Goal: Connect with others: Connect with others

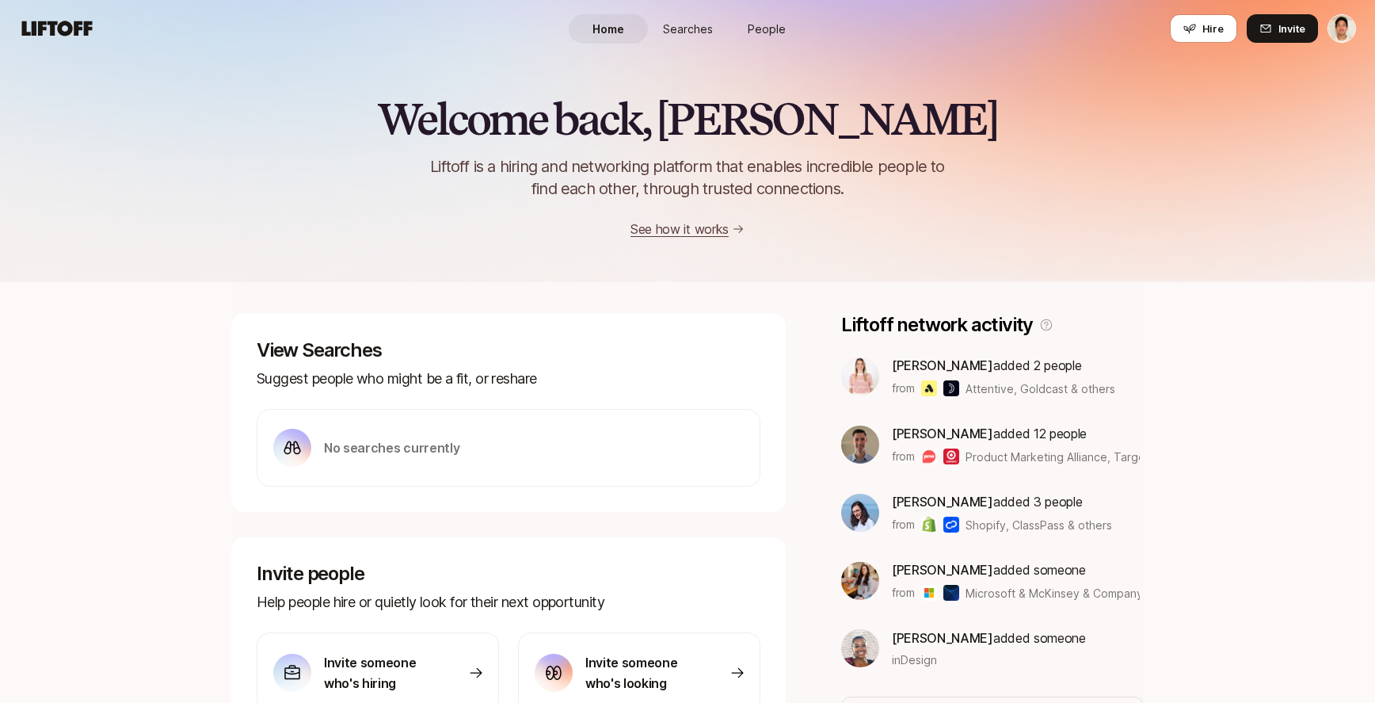
click at [726, 73] on div "Welcome back, Jeremy 👋 Liftoff is a hiring and networking platform that enables…" at bounding box center [687, 140] width 1375 height 284
click at [760, 28] on span "People" at bounding box center [767, 29] width 38 height 17
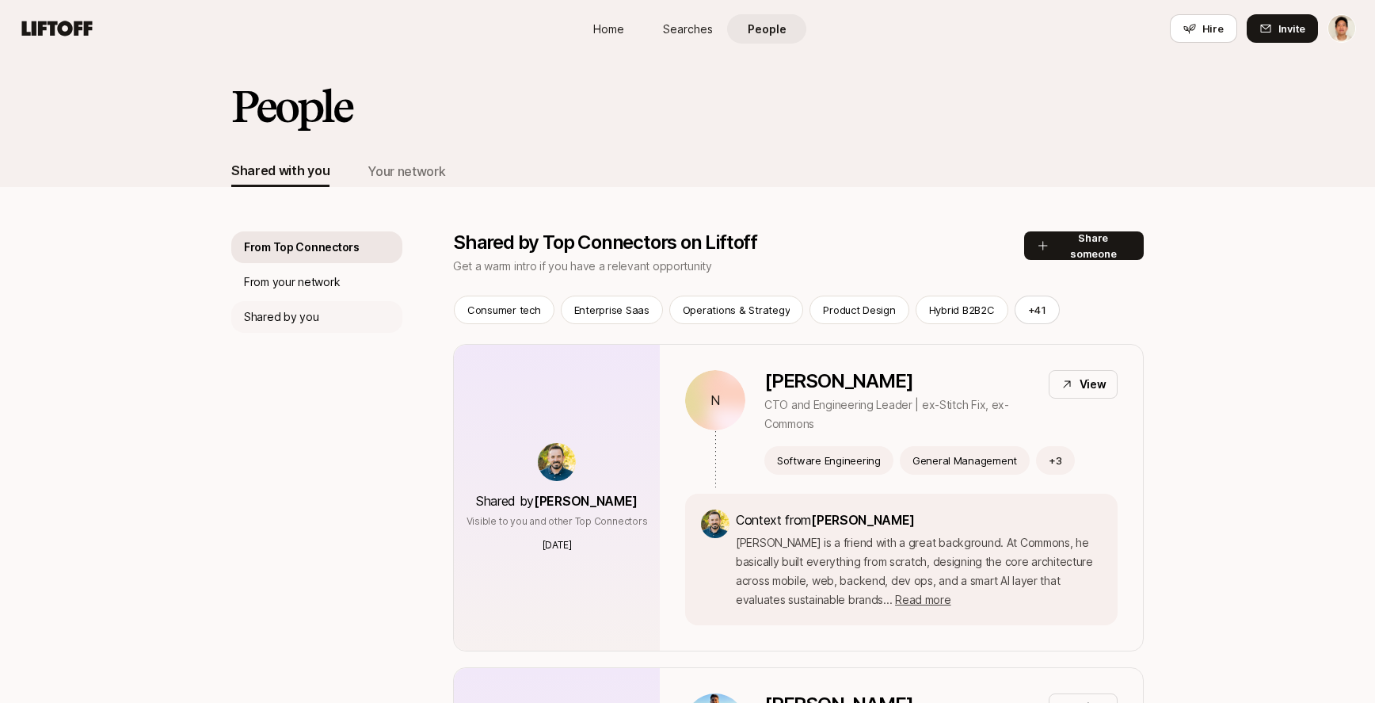
click at [311, 312] on p "Shared by you" at bounding box center [281, 316] width 74 height 19
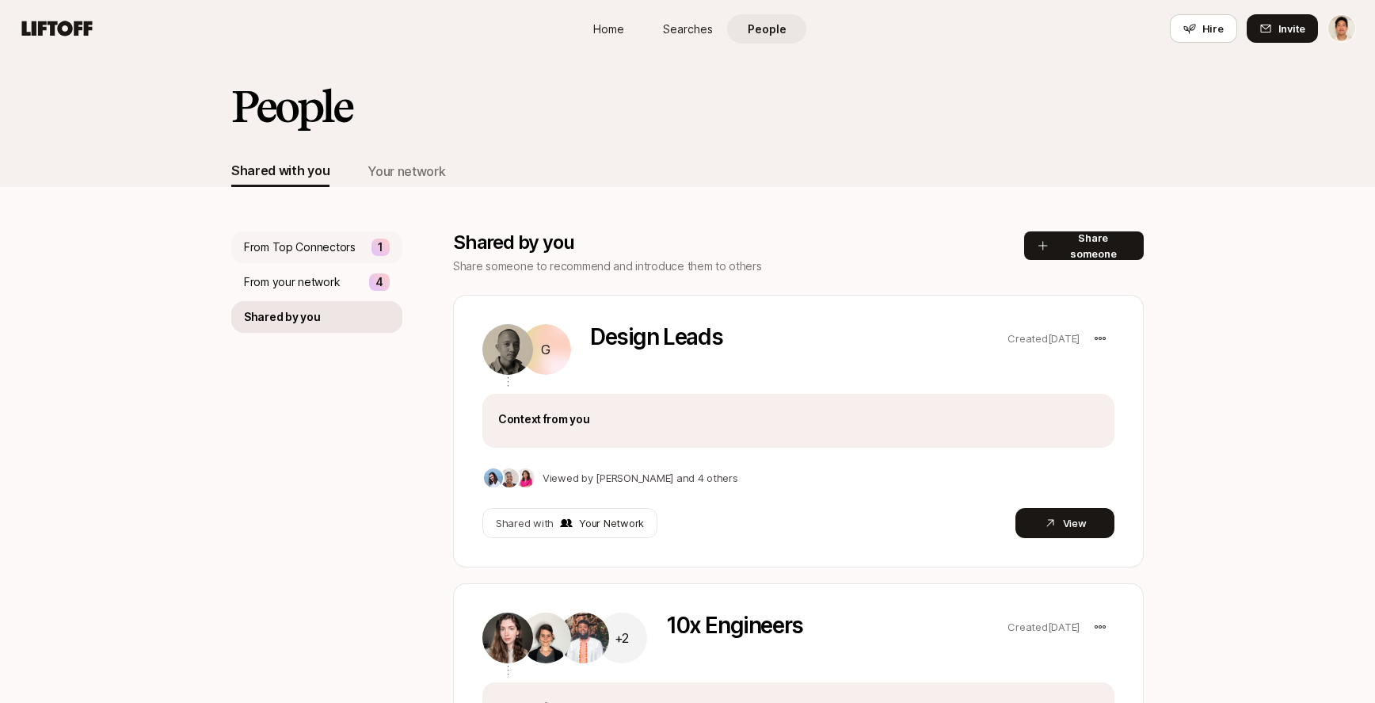
click at [330, 249] on p "From Top Connectors" at bounding box center [300, 247] width 112 height 19
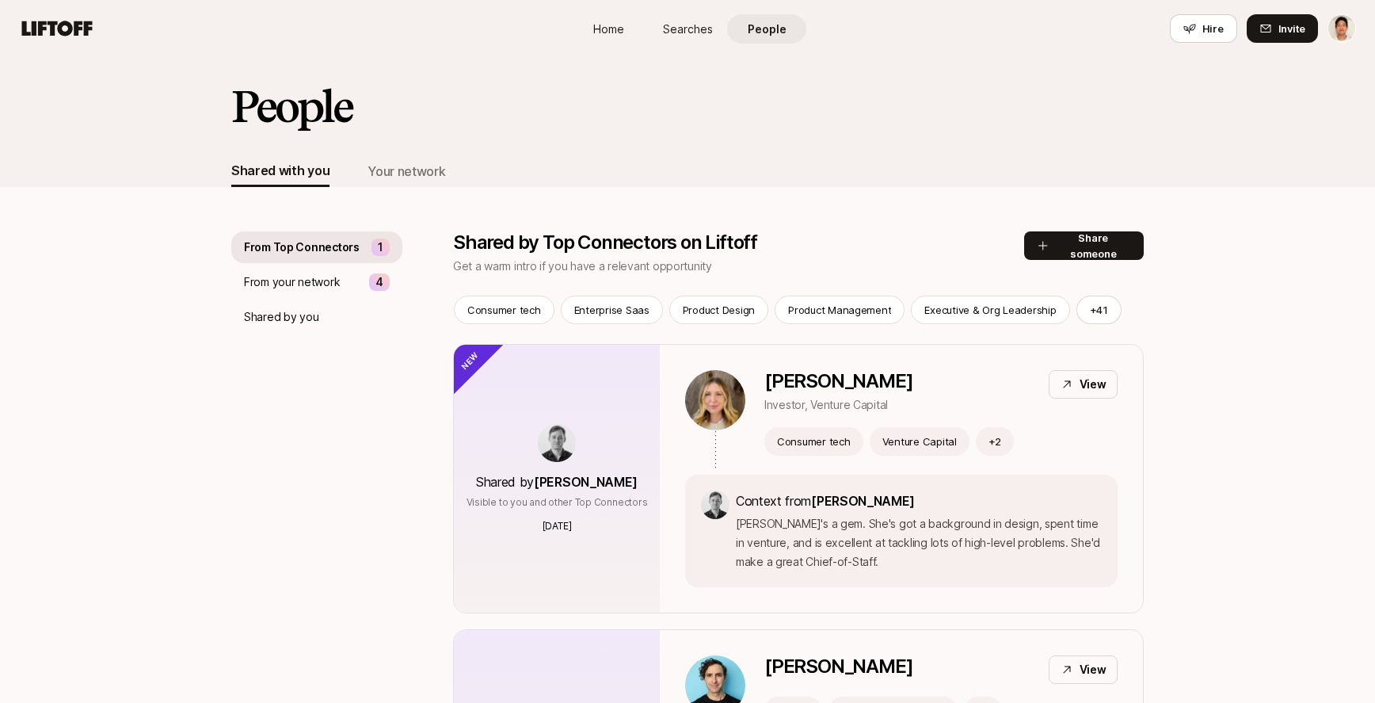
click at [614, 25] on span "Home" at bounding box center [608, 29] width 31 height 17
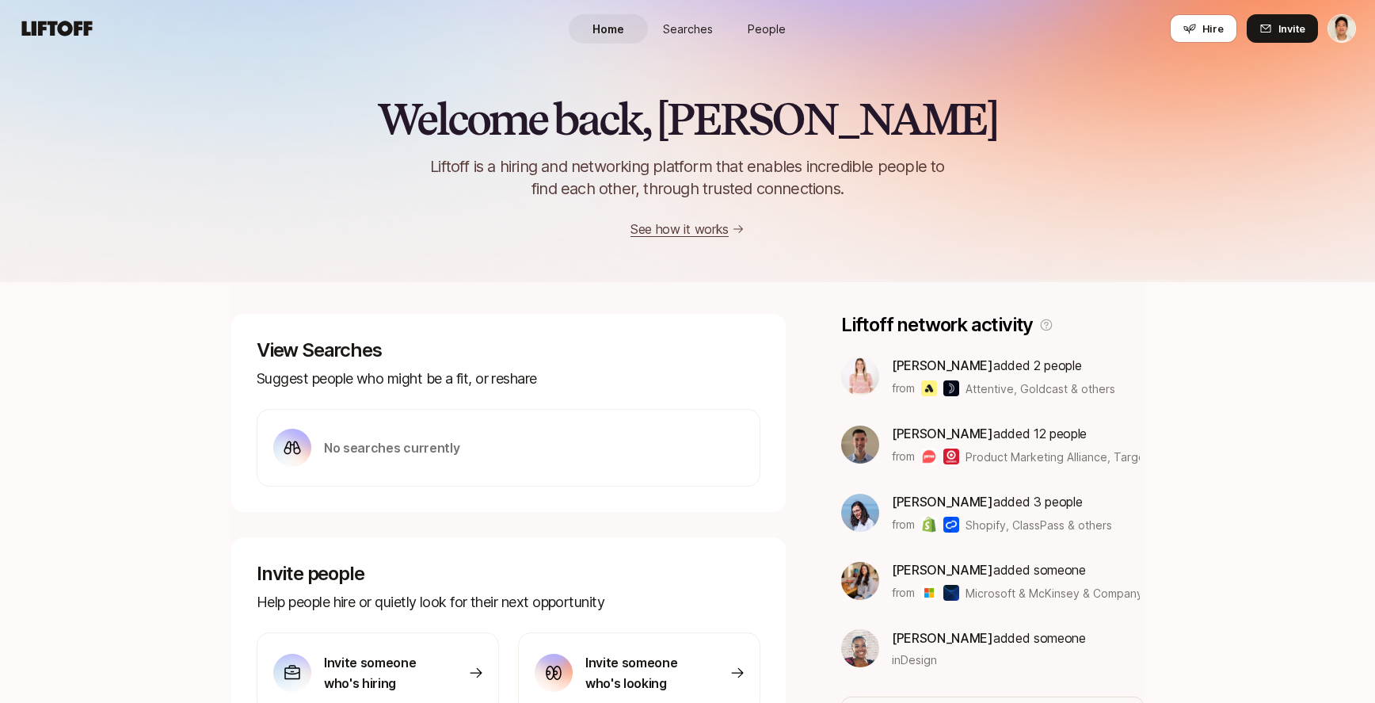
click at [768, 31] on span "People" at bounding box center [767, 29] width 38 height 17
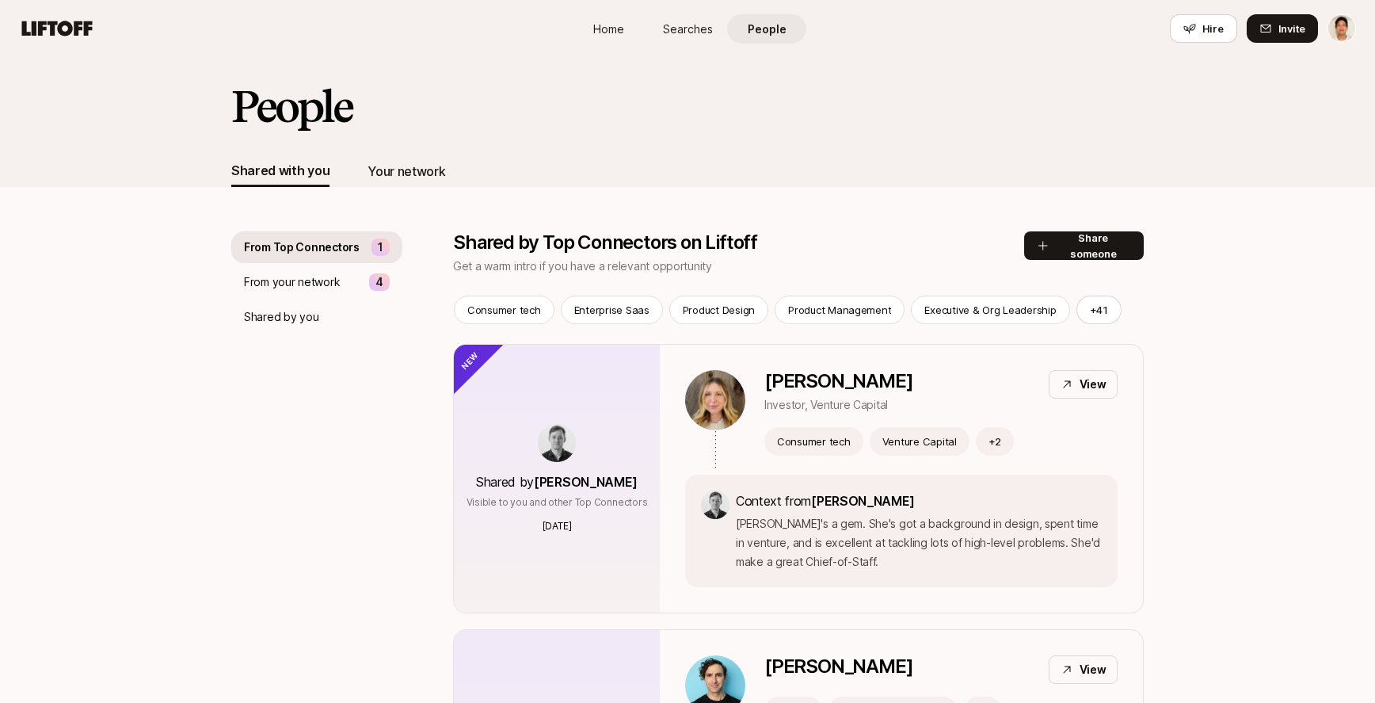
click at [419, 177] on div "Your network" at bounding box center [407, 171] width 78 height 21
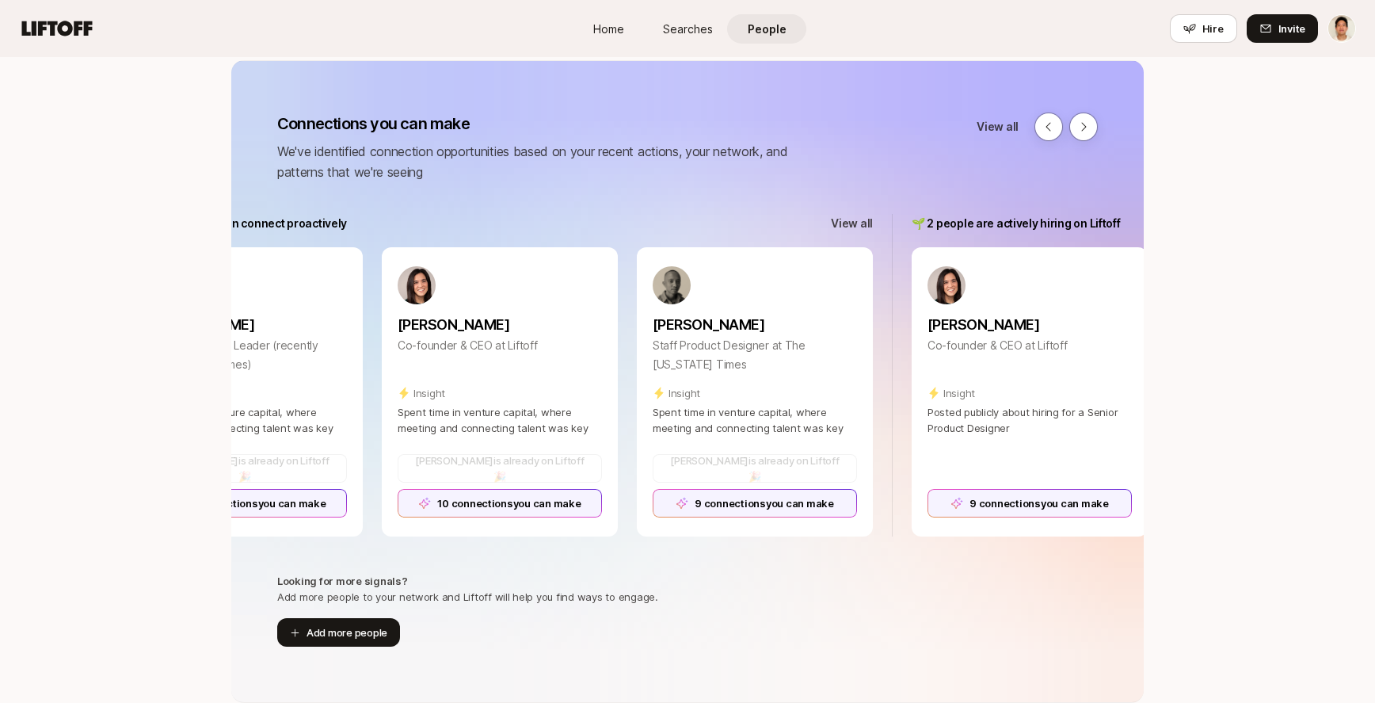
scroll to position [0, 1790]
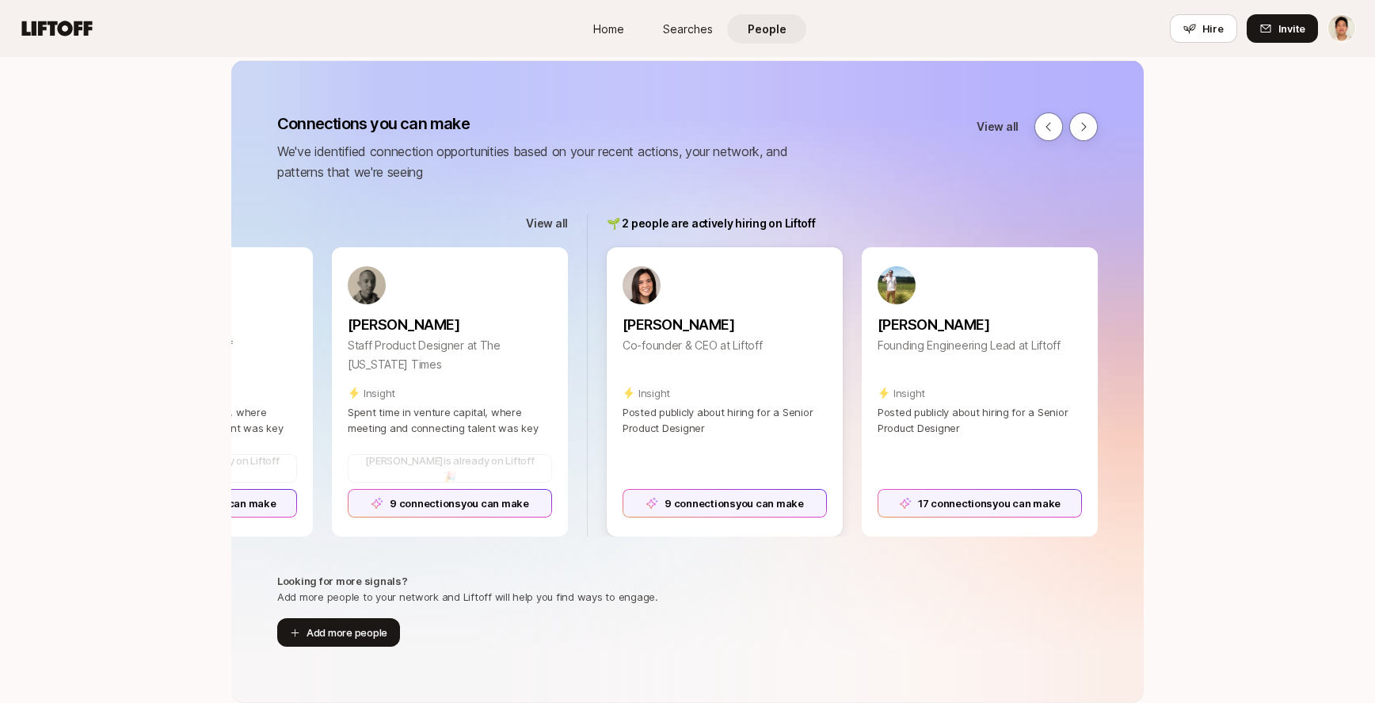
click at [738, 515] on div "9 connections you can make" at bounding box center [725, 503] width 204 height 29
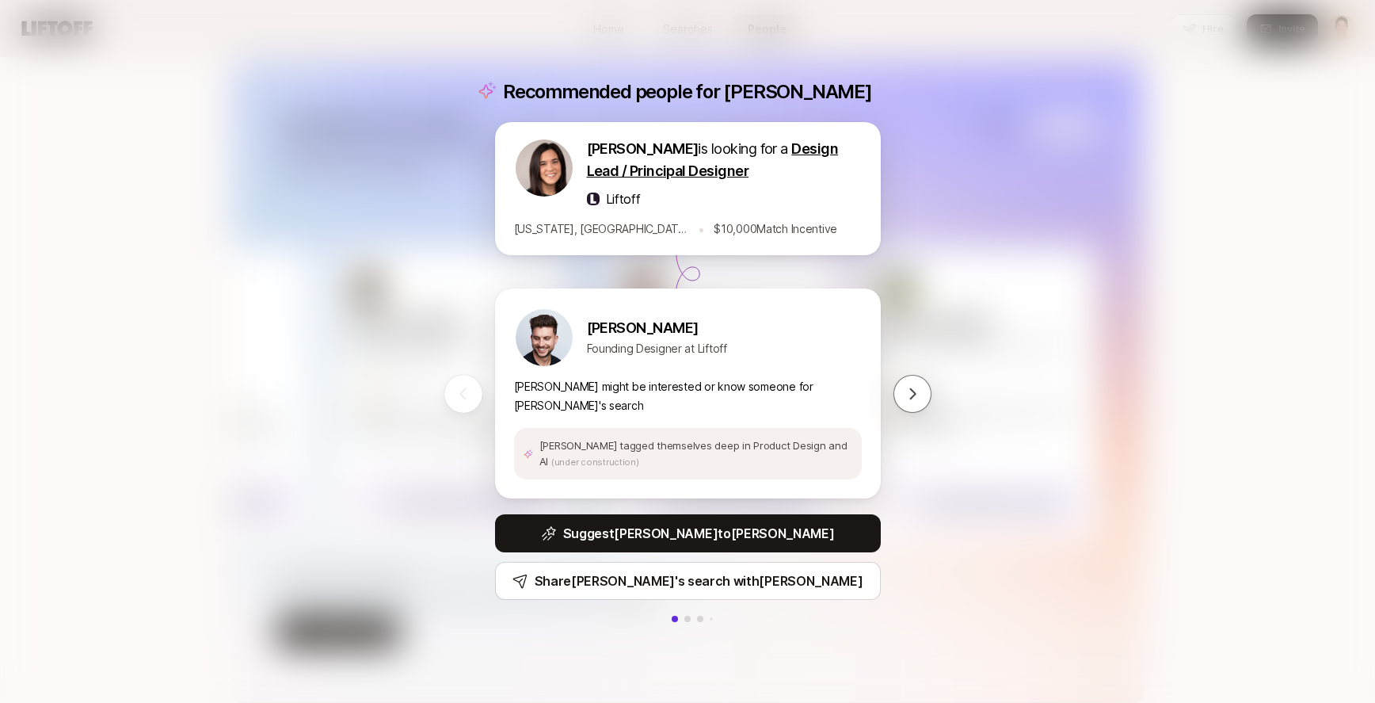
click at [994, 364] on div "Recommended people for [PERSON_NAME] is looking for a Design Lead / Principal D…" at bounding box center [687, 351] width 1375 height 703
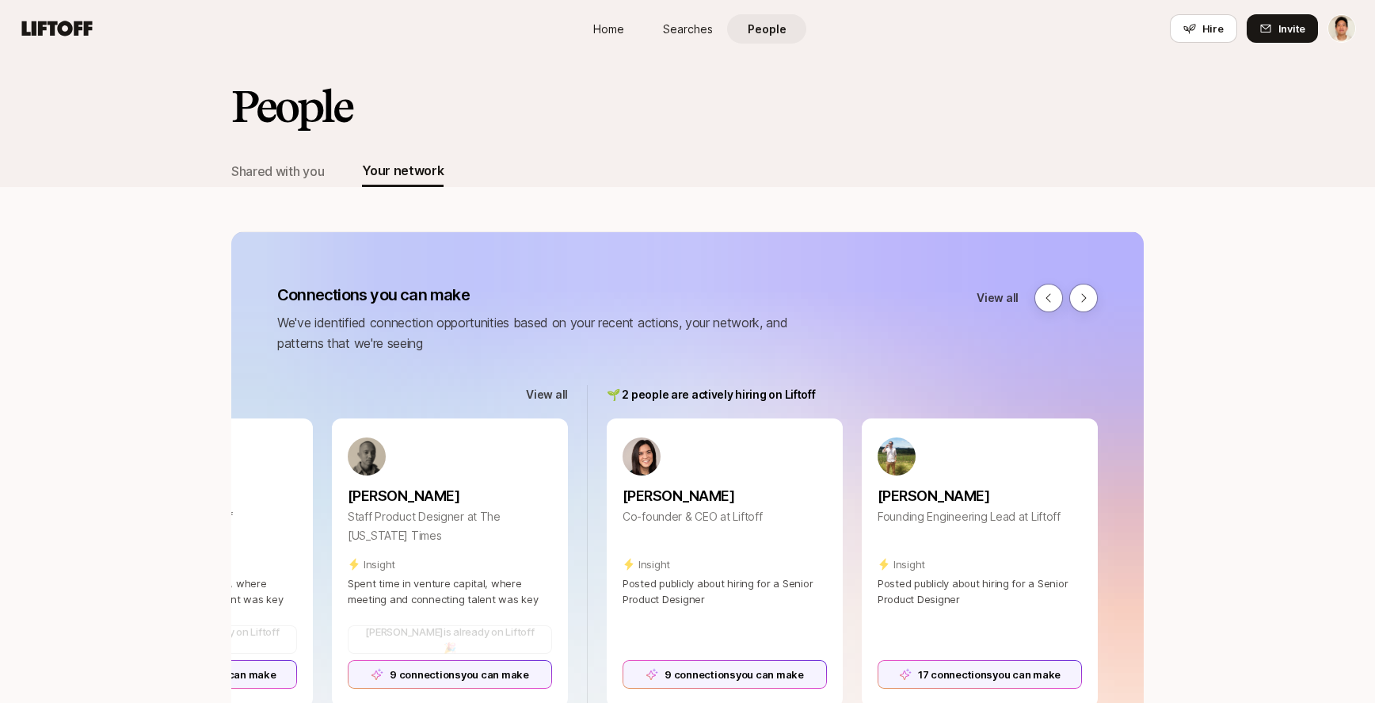
scroll to position [171, 0]
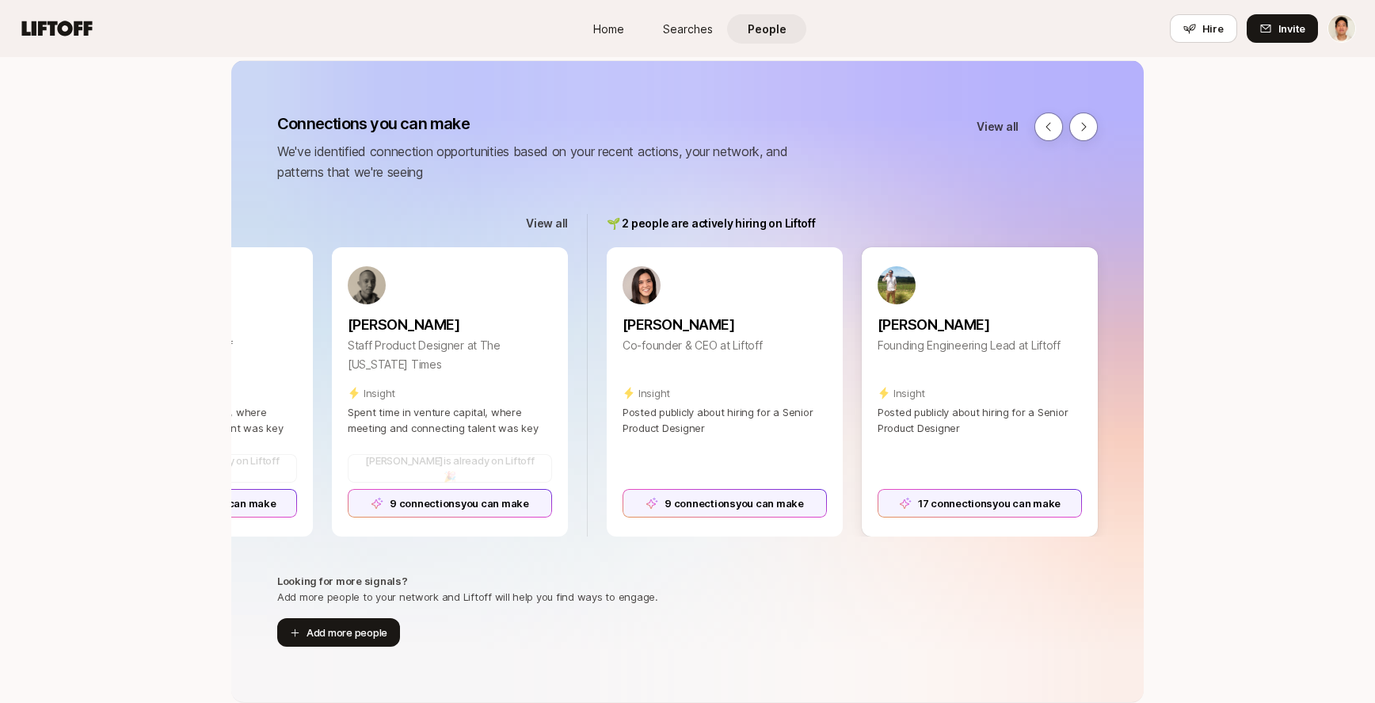
click at [926, 498] on div "17 connections you can make" at bounding box center [980, 503] width 204 height 29
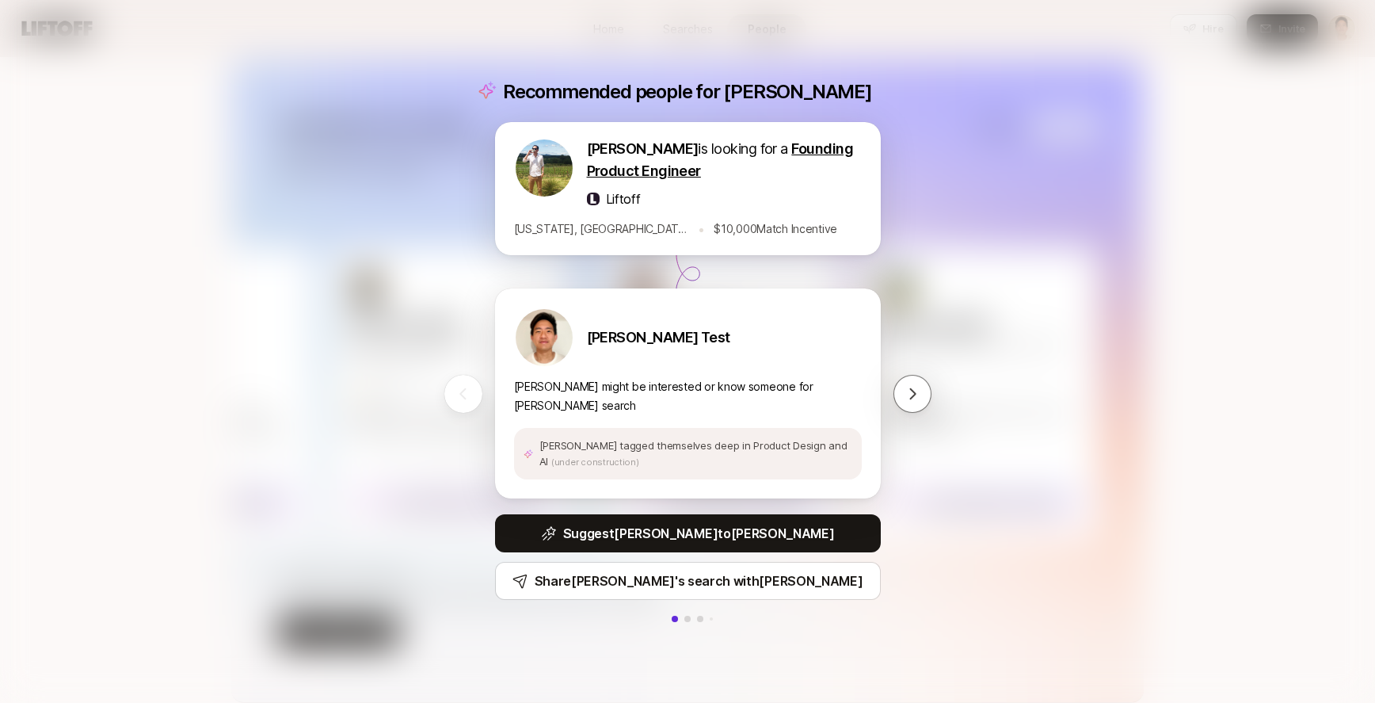
click at [1020, 386] on div "Recommended people for [PERSON_NAME] is looking for a Founding Product Engineer…" at bounding box center [687, 351] width 1375 height 703
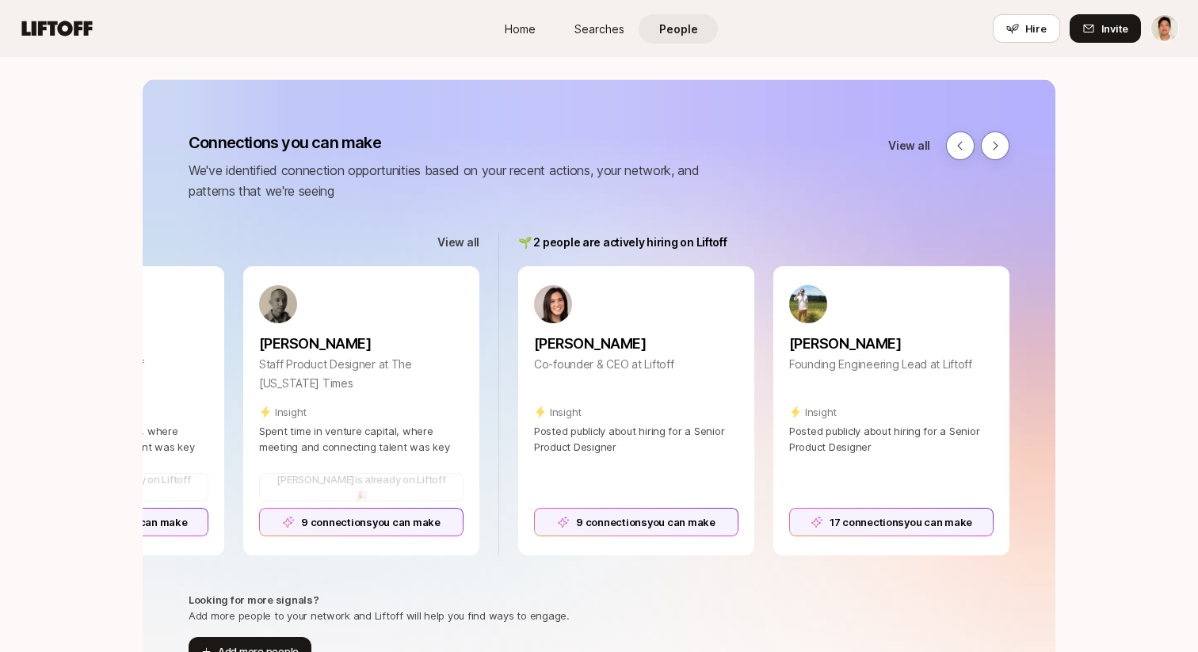
scroll to position [157, 0]
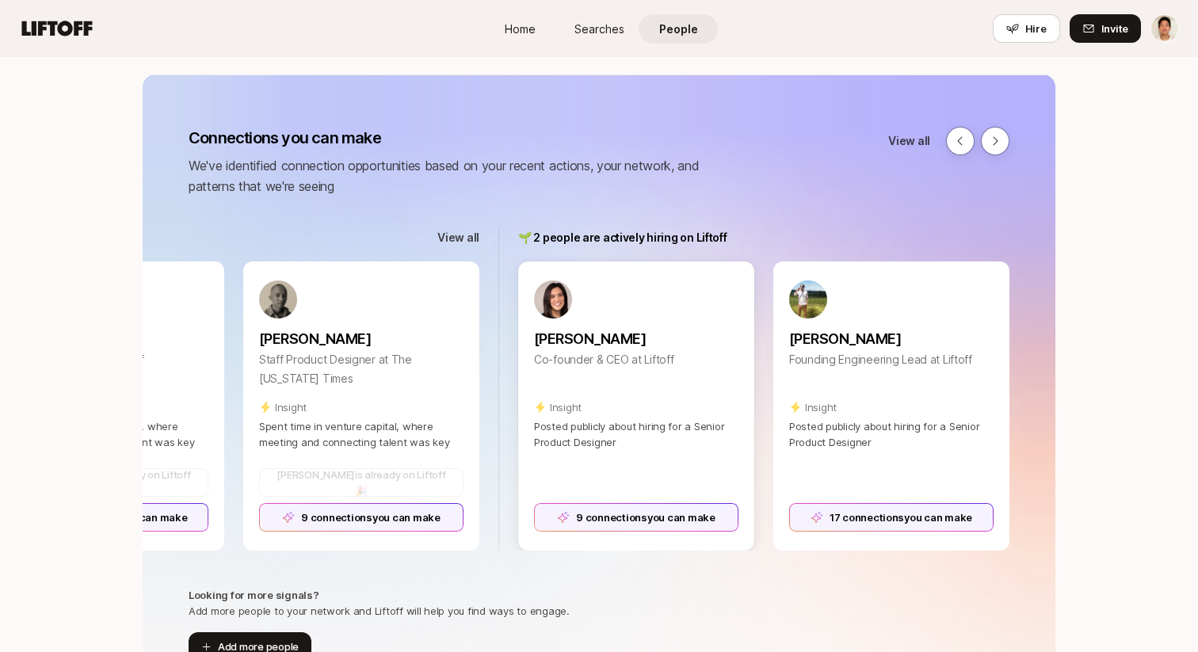
click at [646, 513] on div "9 connections you can make" at bounding box center [636, 517] width 204 height 29
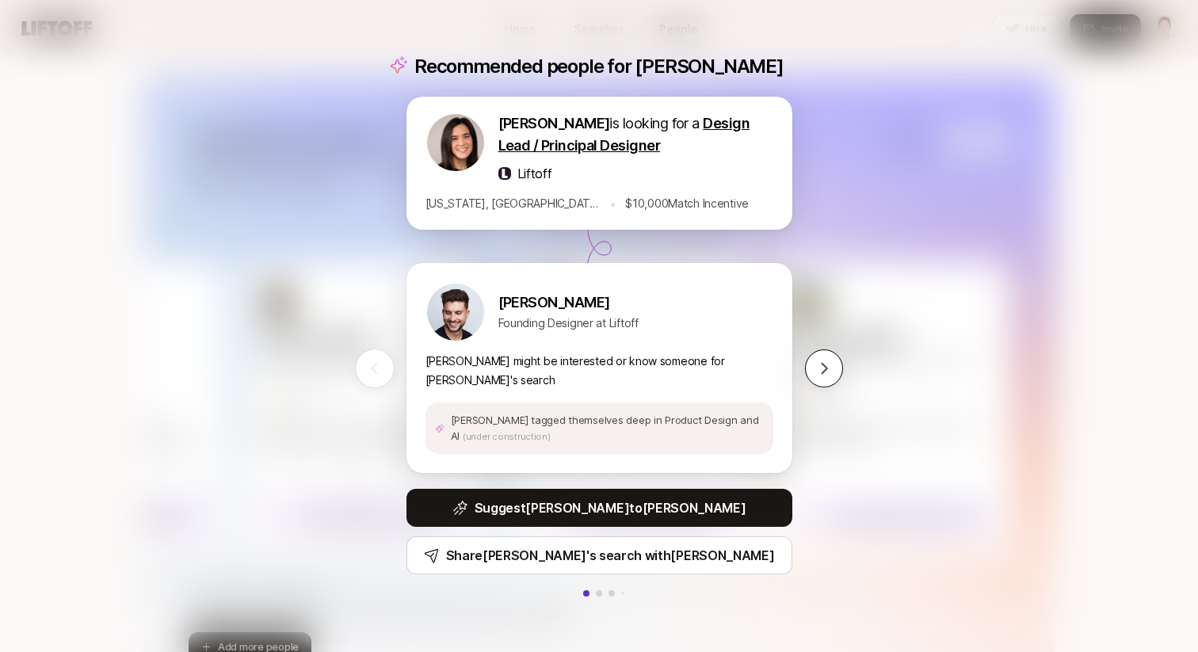
click at [829, 364] on icon at bounding box center [824, 368] width 16 height 16
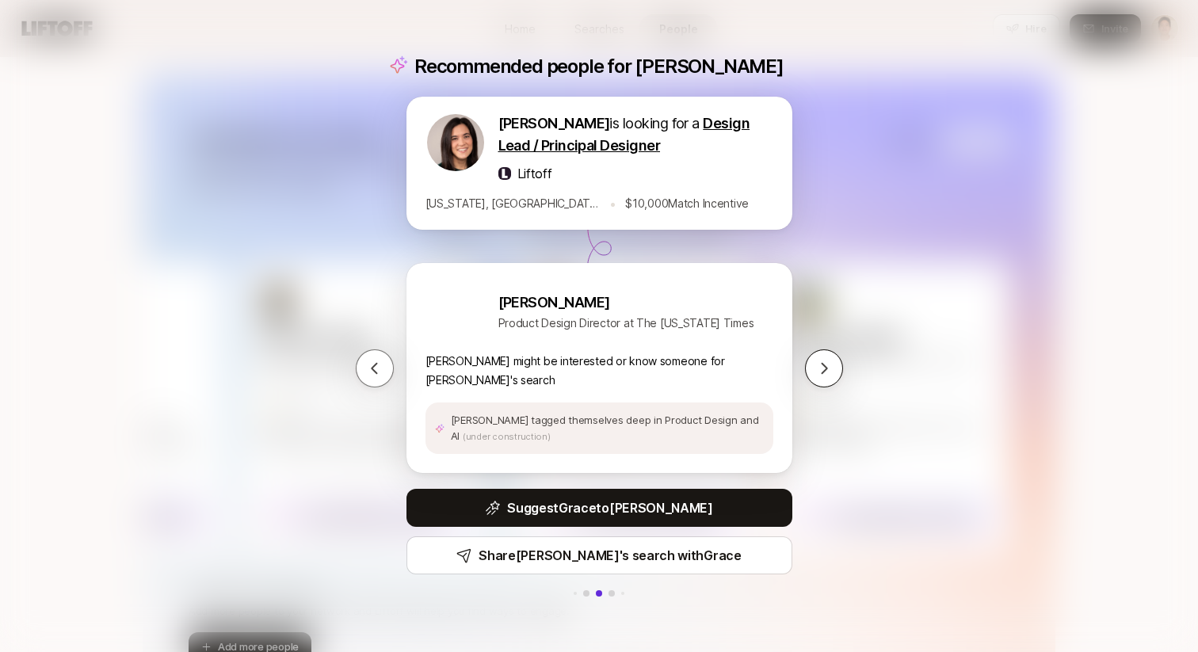
click at [829, 364] on icon at bounding box center [824, 368] width 16 height 16
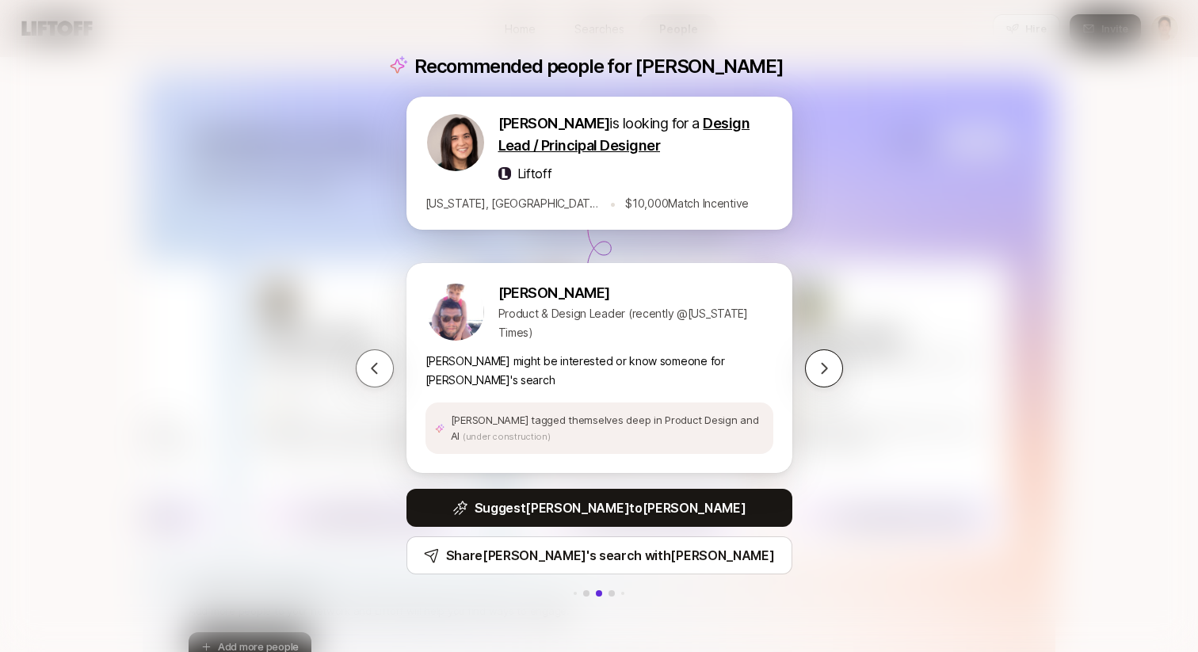
click at [829, 364] on icon at bounding box center [824, 368] width 16 height 16
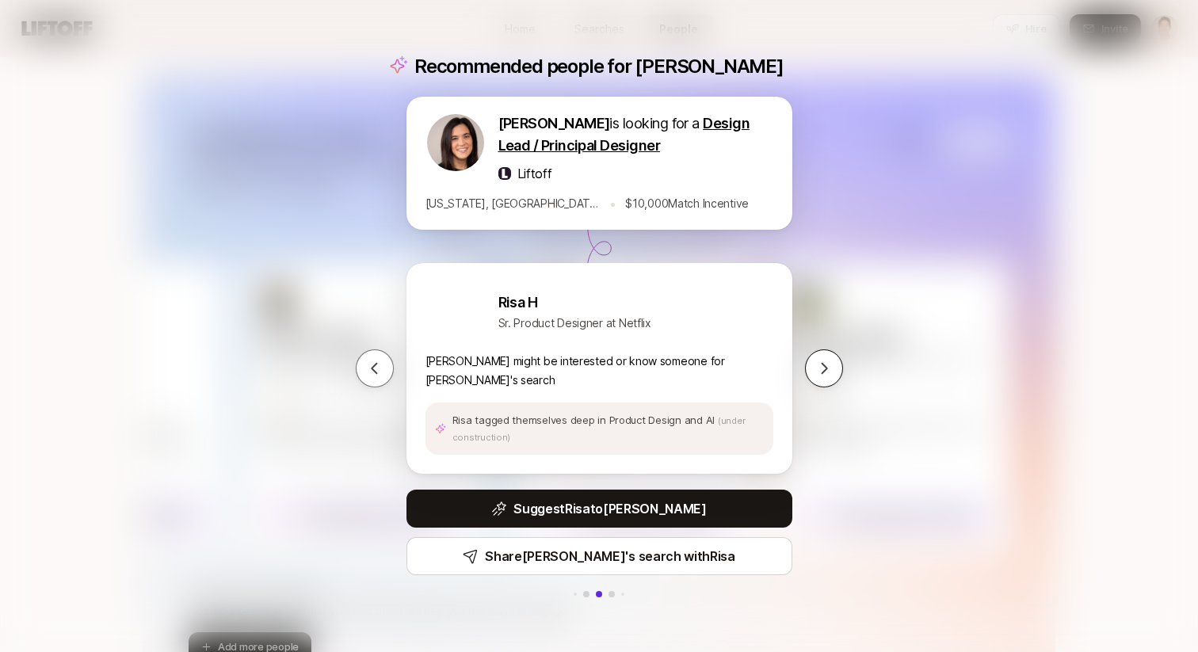
click at [829, 364] on icon at bounding box center [824, 368] width 16 height 16
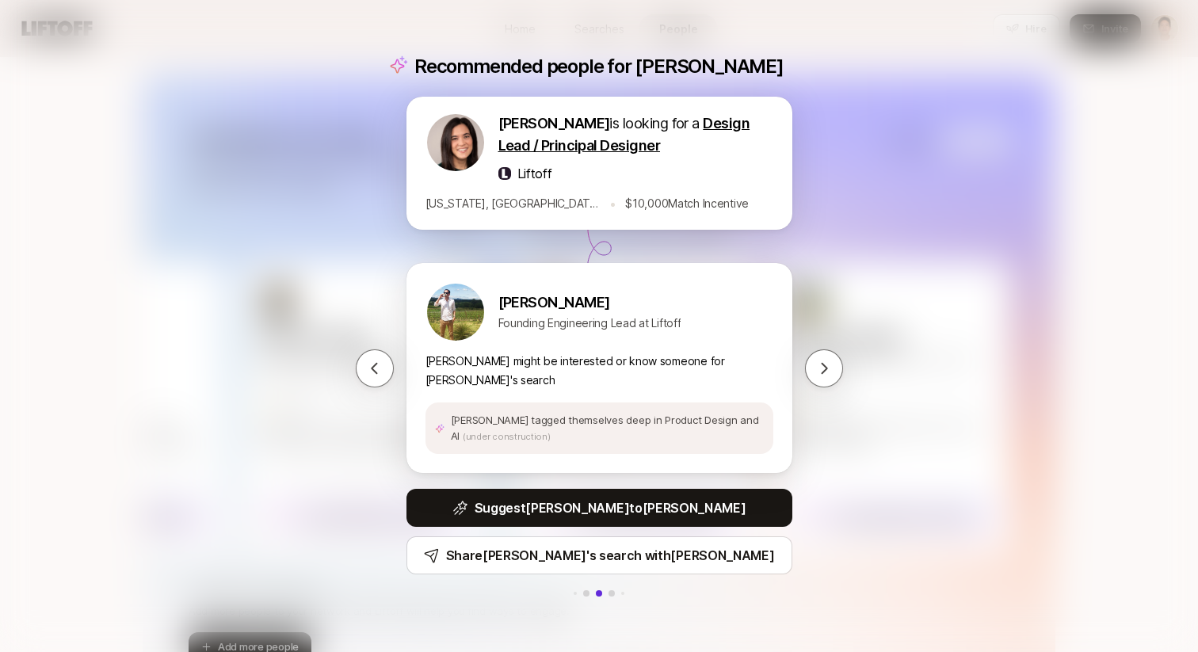
click at [918, 332] on div "Recommended people for [PERSON_NAME] is looking for a Design Lead / Principal D…" at bounding box center [599, 326] width 1198 height 652
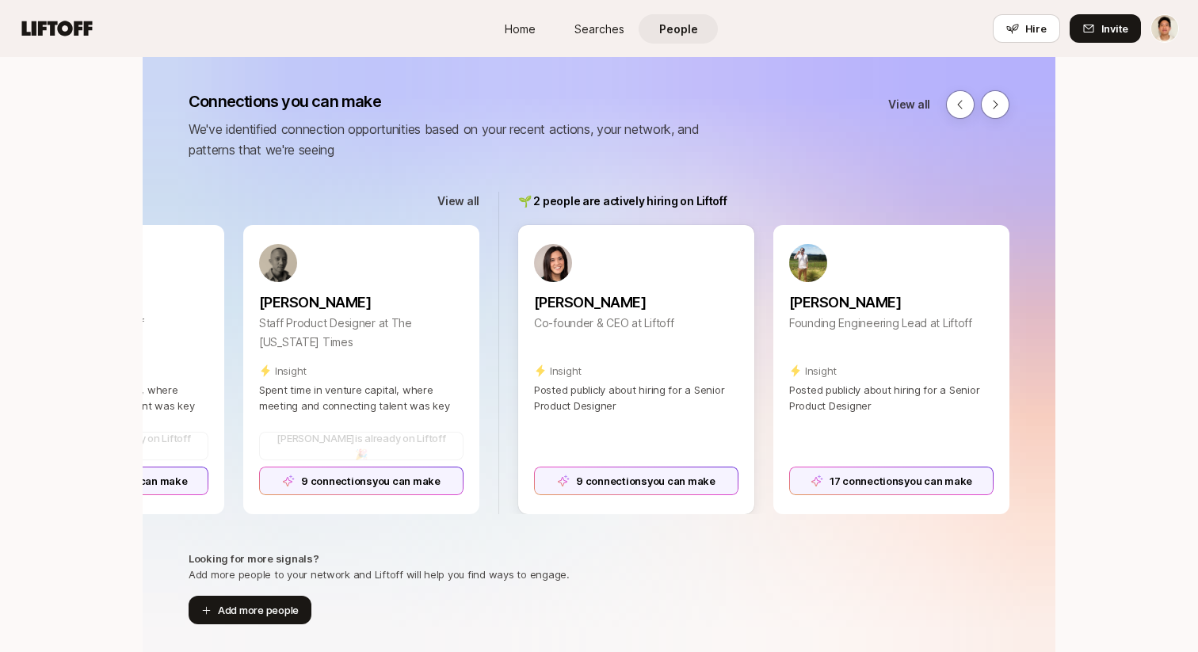
scroll to position [194, 0]
click at [631, 475] on div "9 connections you can make" at bounding box center [636, 480] width 204 height 29
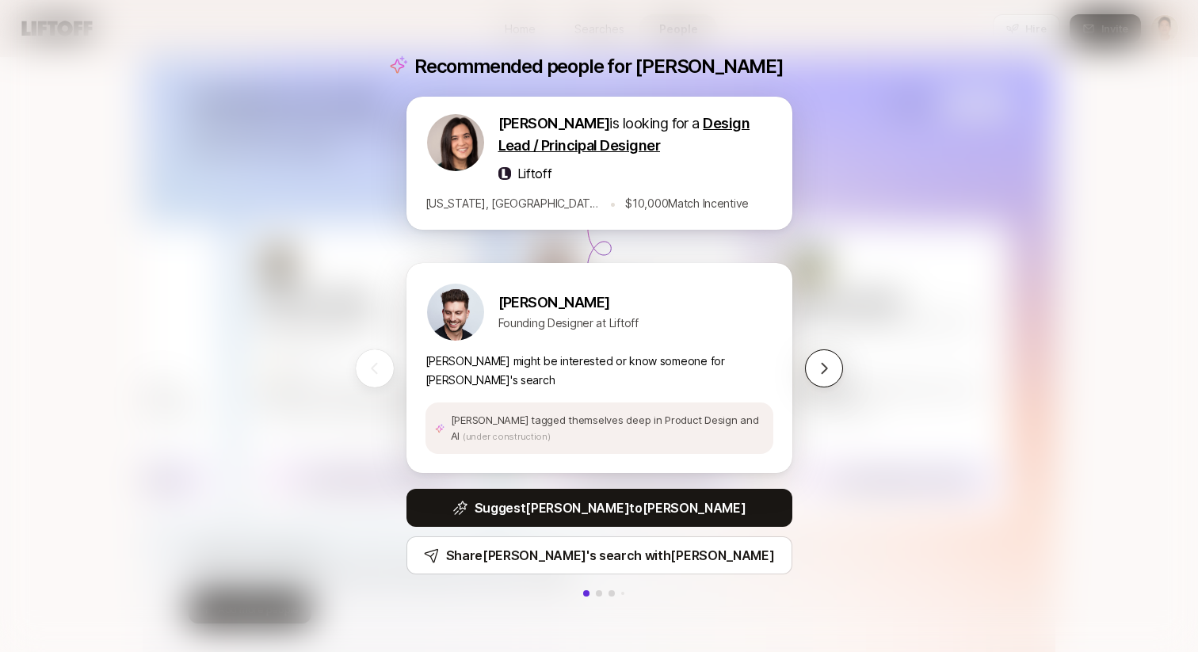
click at [826, 367] on icon at bounding box center [824, 368] width 16 height 16
click at [372, 366] on icon at bounding box center [374, 367] width 6 height 11
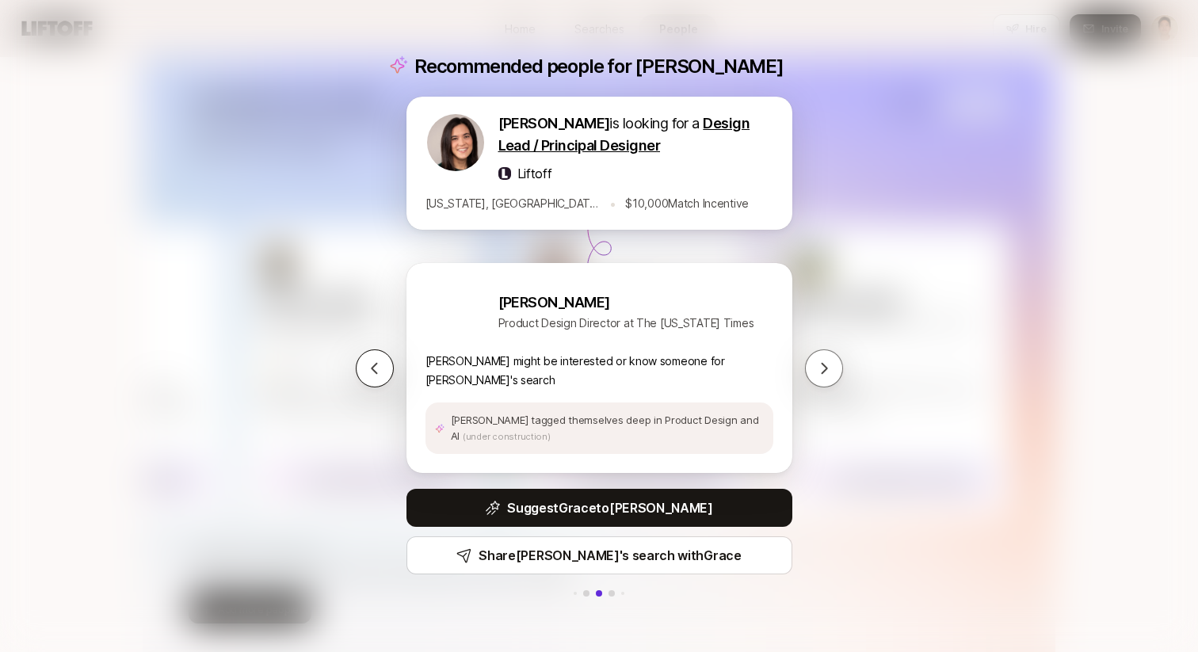
click at [372, 366] on icon at bounding box center [374, 367] width 6 height 11
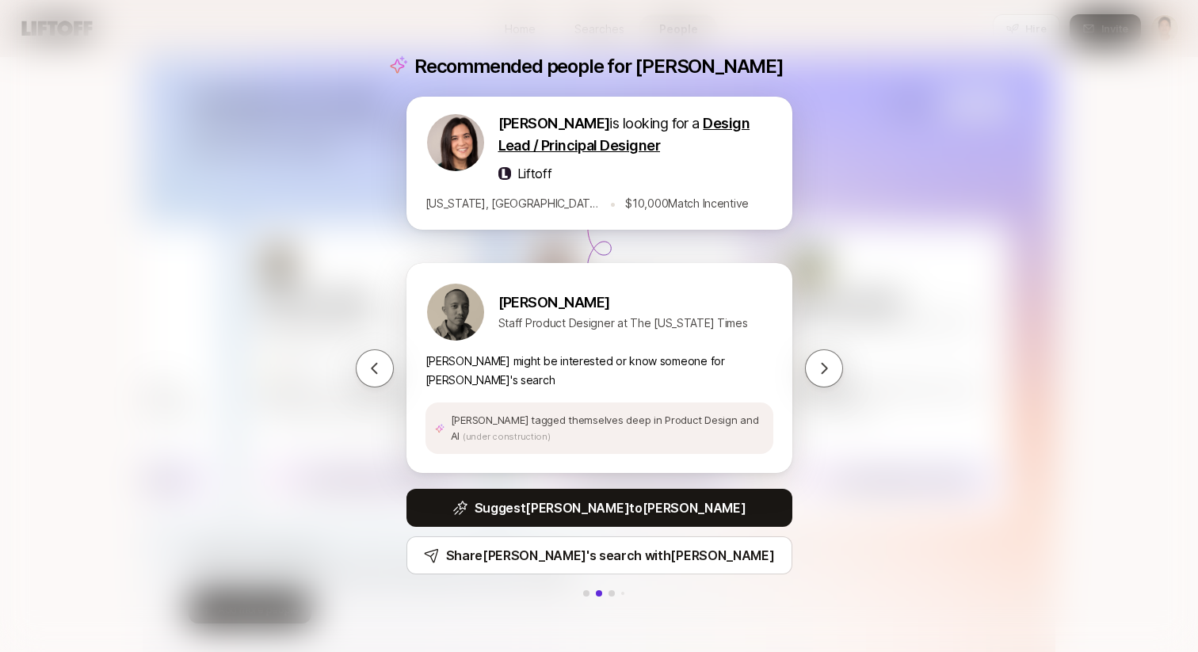
drag, startPoint x: 251, startPoint y: 311, endPoint x: 305, endPoint y: 318, distance: 54.2
click at [255, 313] on div "Recommended people for [PERSON_NAME] is looking for a Design Lead / Principal D…" at bounding box center [599, 326] width 1198 height 652
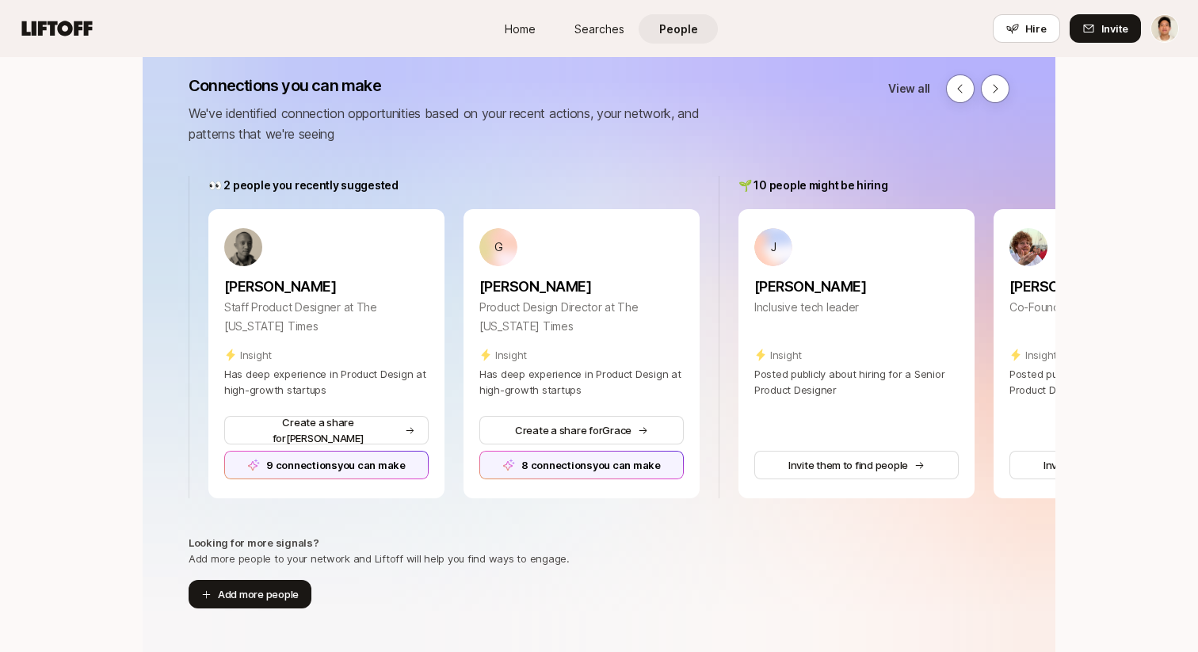
scroll to position [0, 1790]
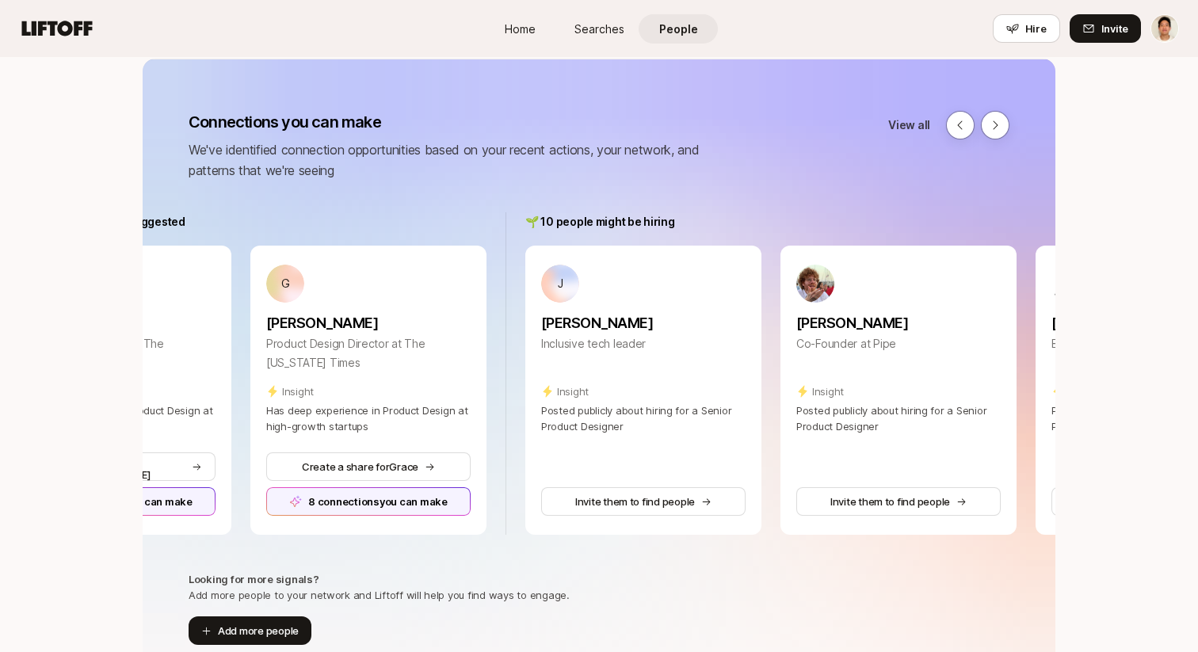
scroll to position [0, 0]
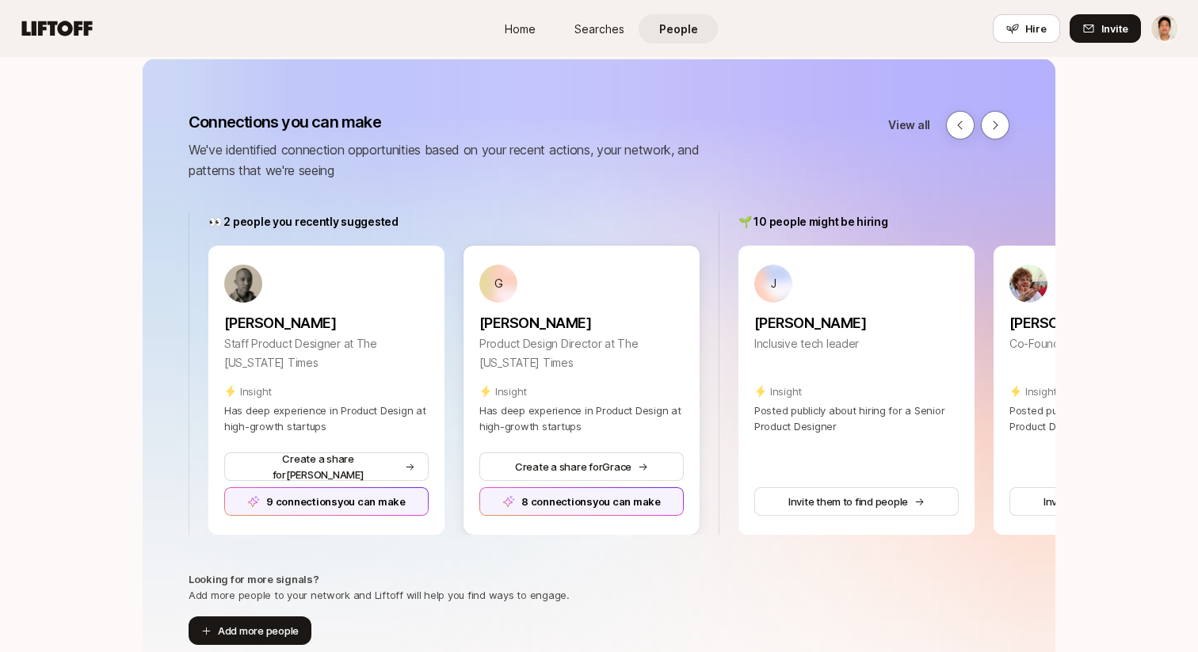
click at [566, 497] on div "8 connections you can make" at bounding box center [581, 501] width 204 height 29
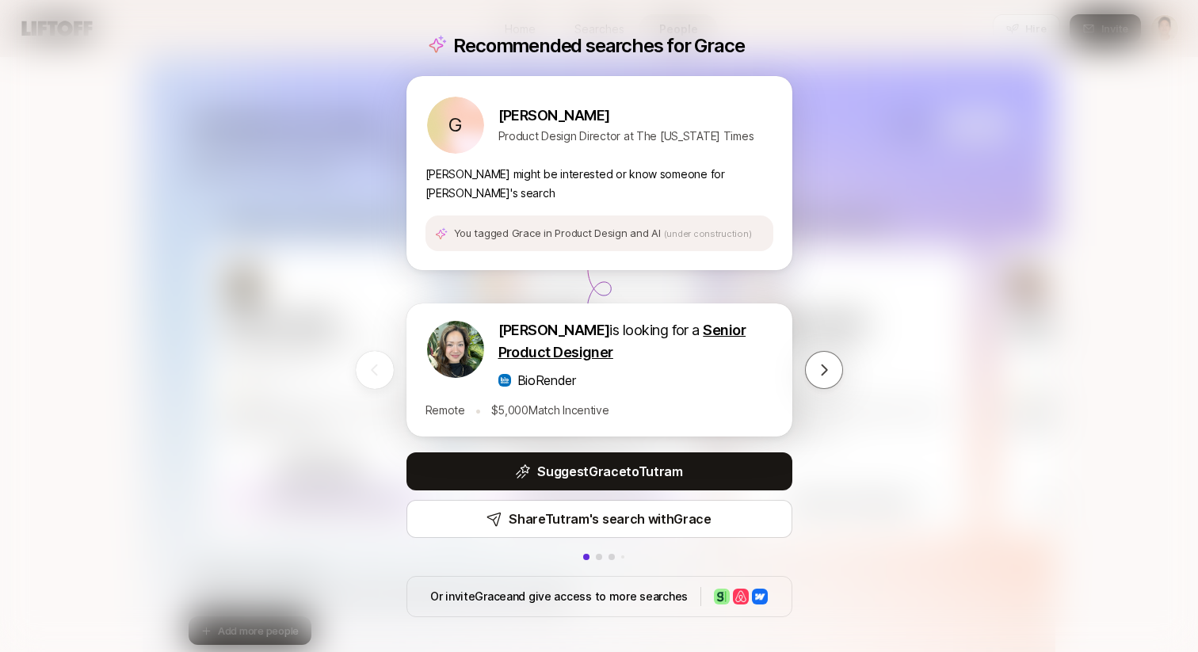
click at [999, 257] on div "Recommended searches for [PERSON_NAME] G [PERSON_NAME] Product Design Director …" at bounding box center [599, 326] width 1198 height 652
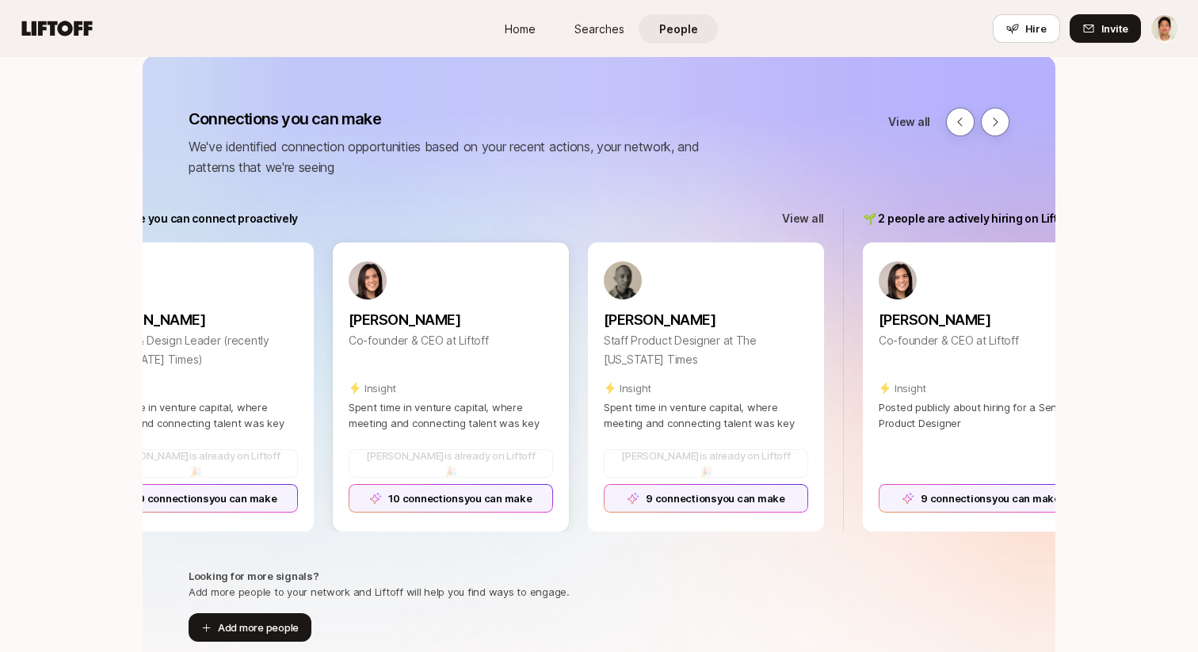
scroll to position [0, 1790]
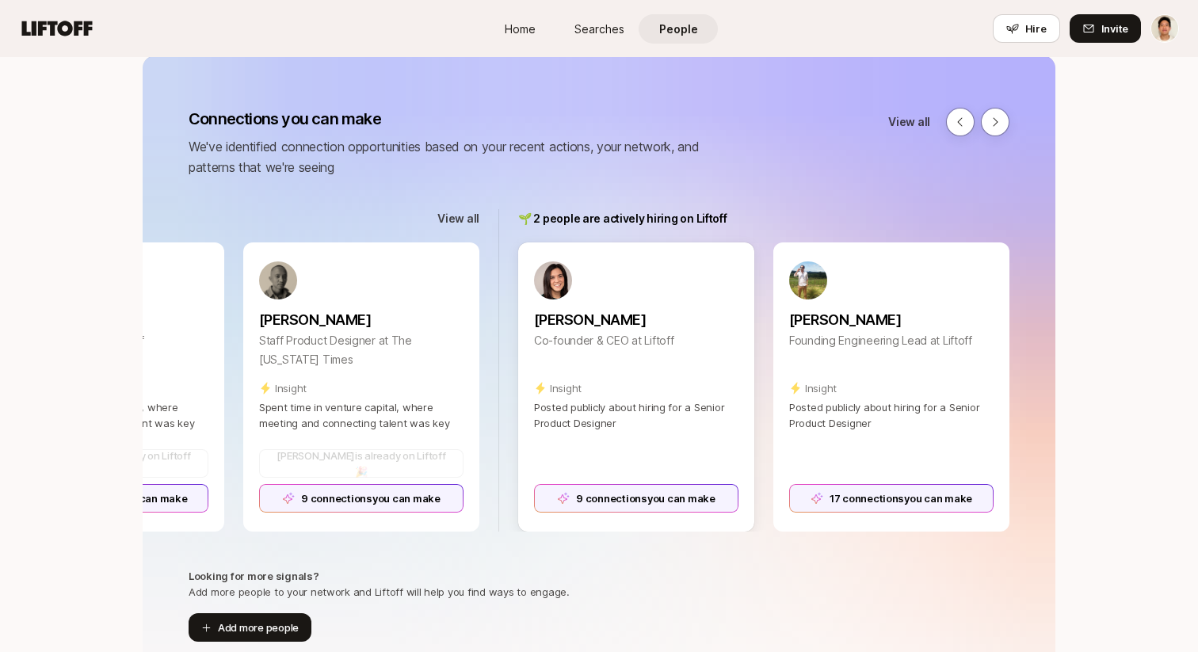
click at [638, 486] on div "9 connections you can make" at bounding box center [636, 498] width 204 height 29
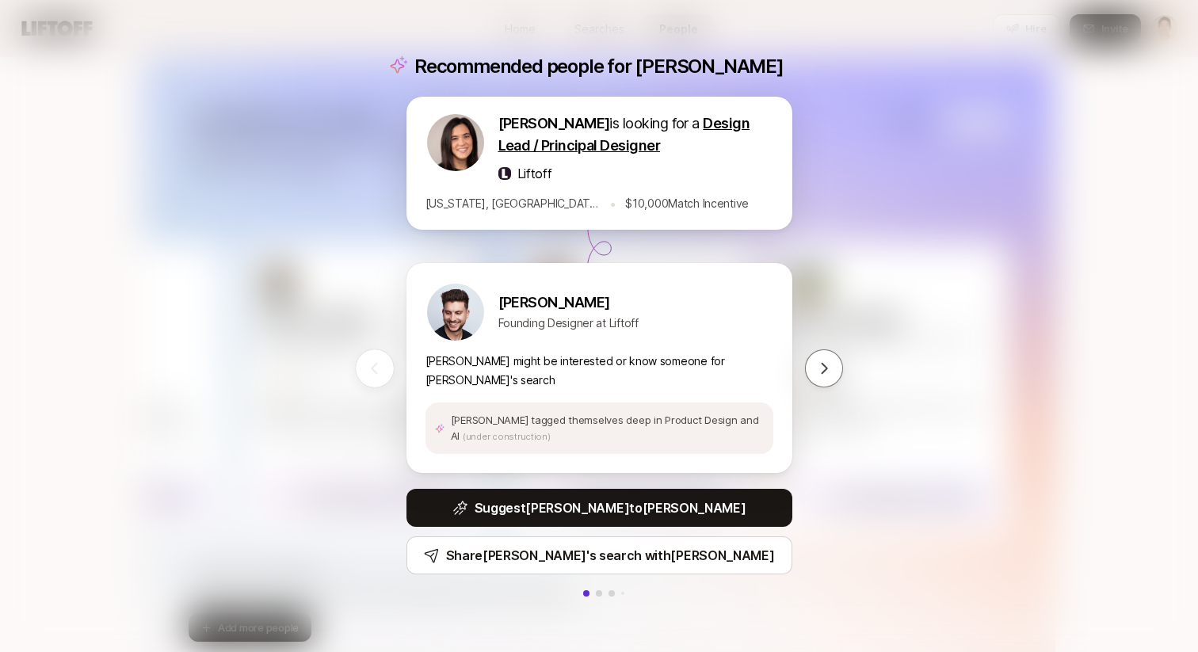
click at [878, 314] on div "Recommended people for [PERSON_NAME] is looking for a Design Lead / Principal D…" at bounding box center [599, 326] width 1198 height 652
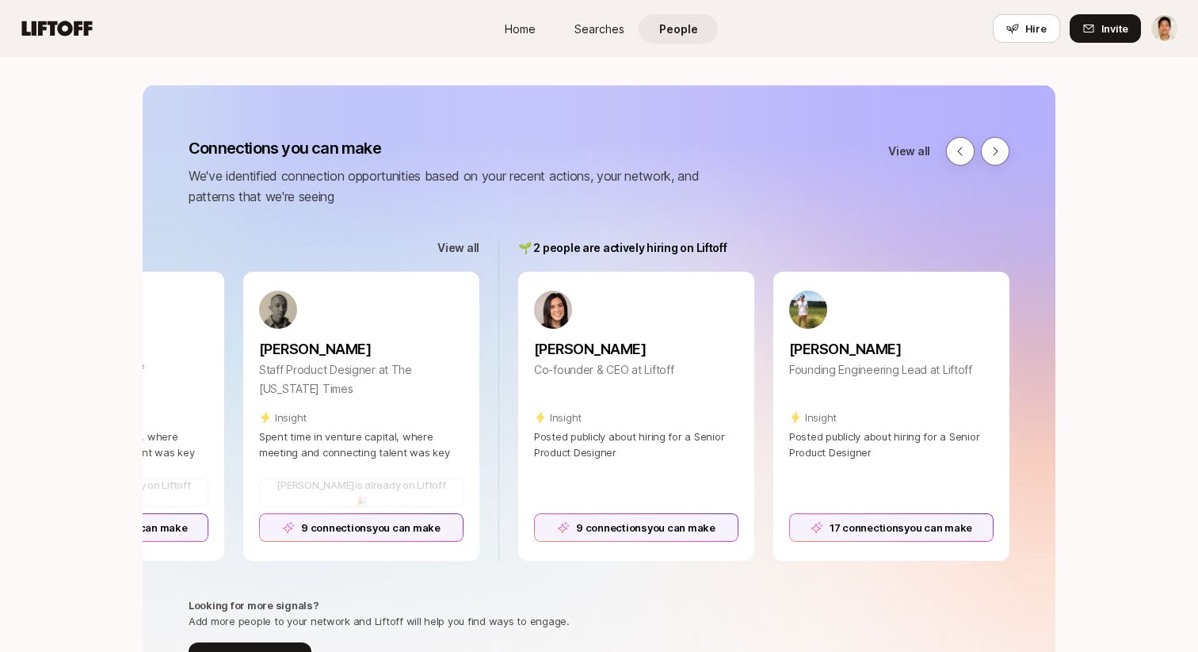
scroll to position [167, 0]
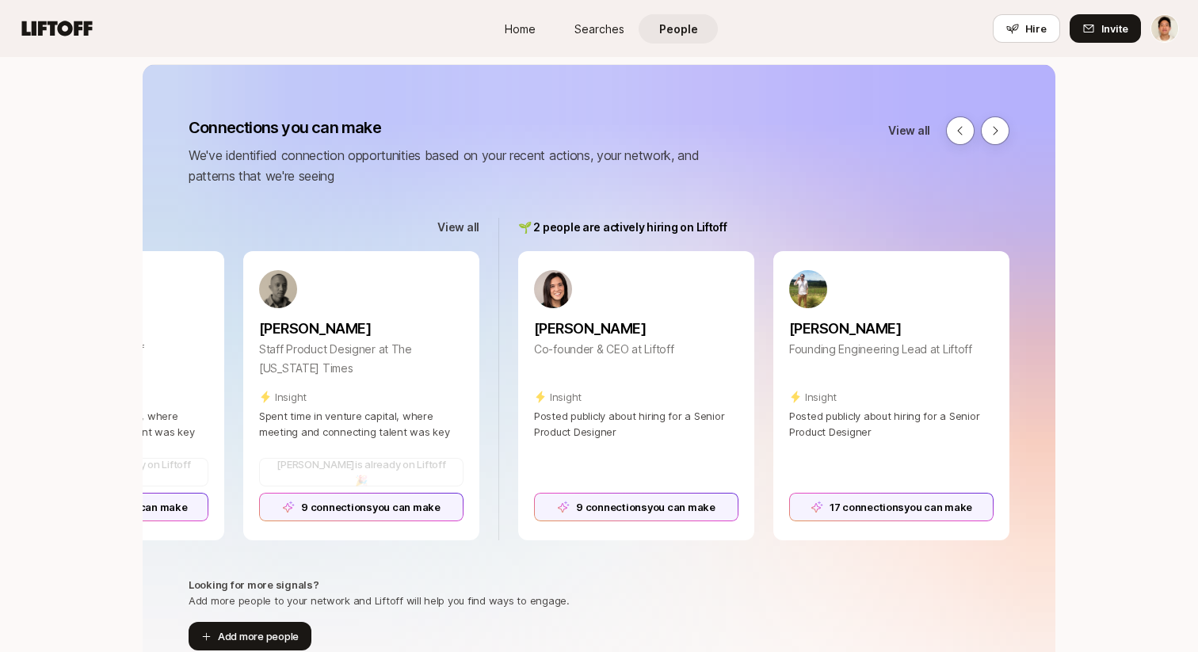
click at [662, 510] on div "9 connections you can make" at bounding box center [636, 507] width 204 height 29
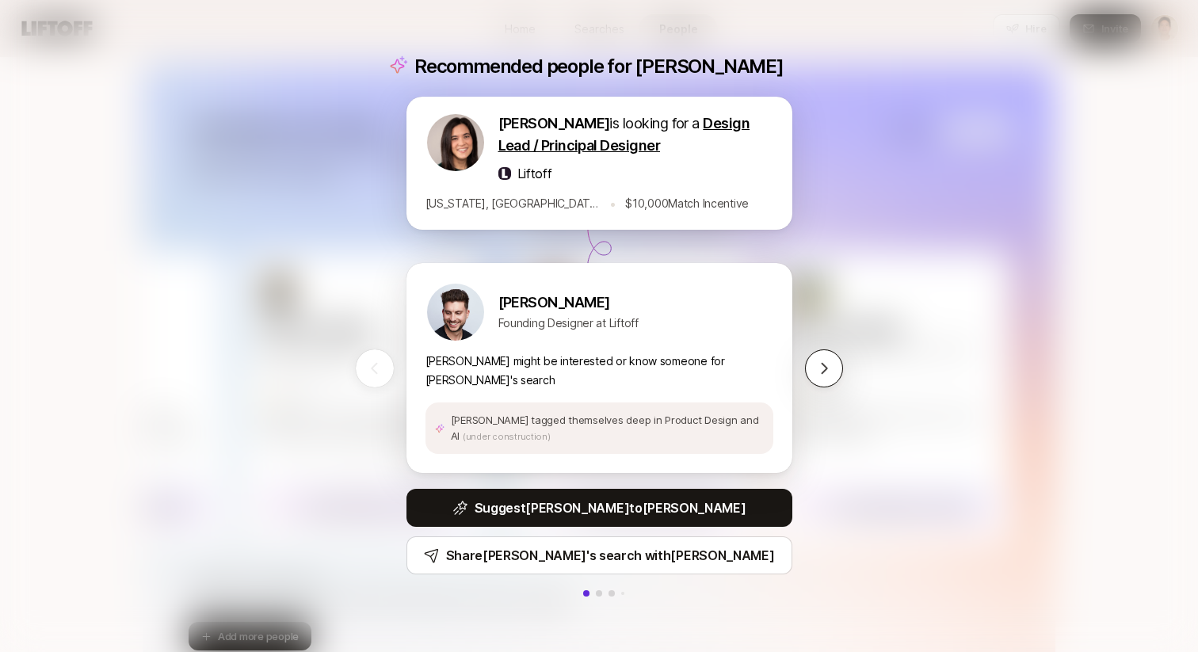
click at [827, 374] on icon at bounding box center [824, 368] width 16 height 16
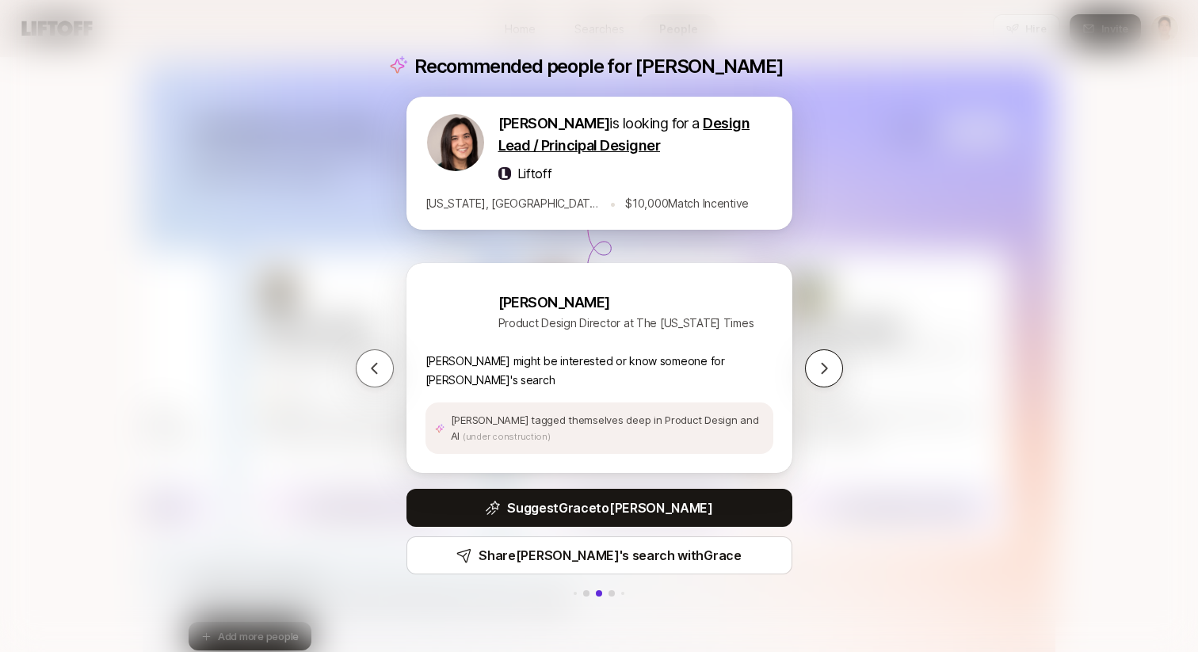
click at [827, 374] on icon at bounding box center [824, 368] width 16 height 16
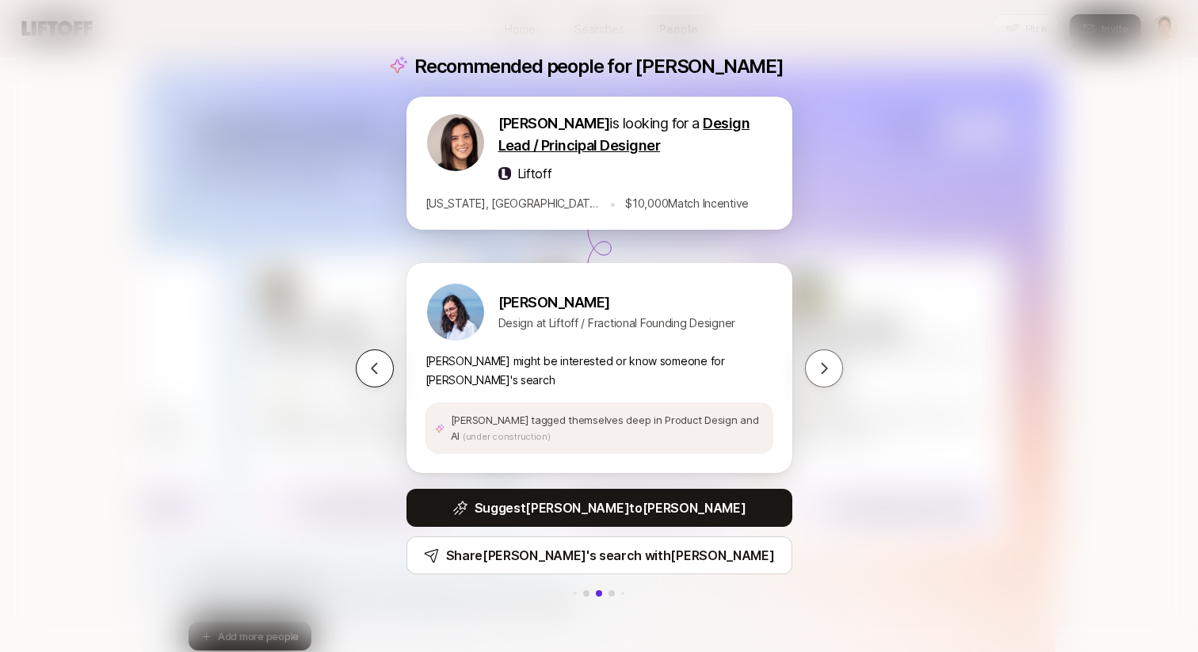
click at [375, 372] on icon at bounding box center [374, 367] width 6 height 11
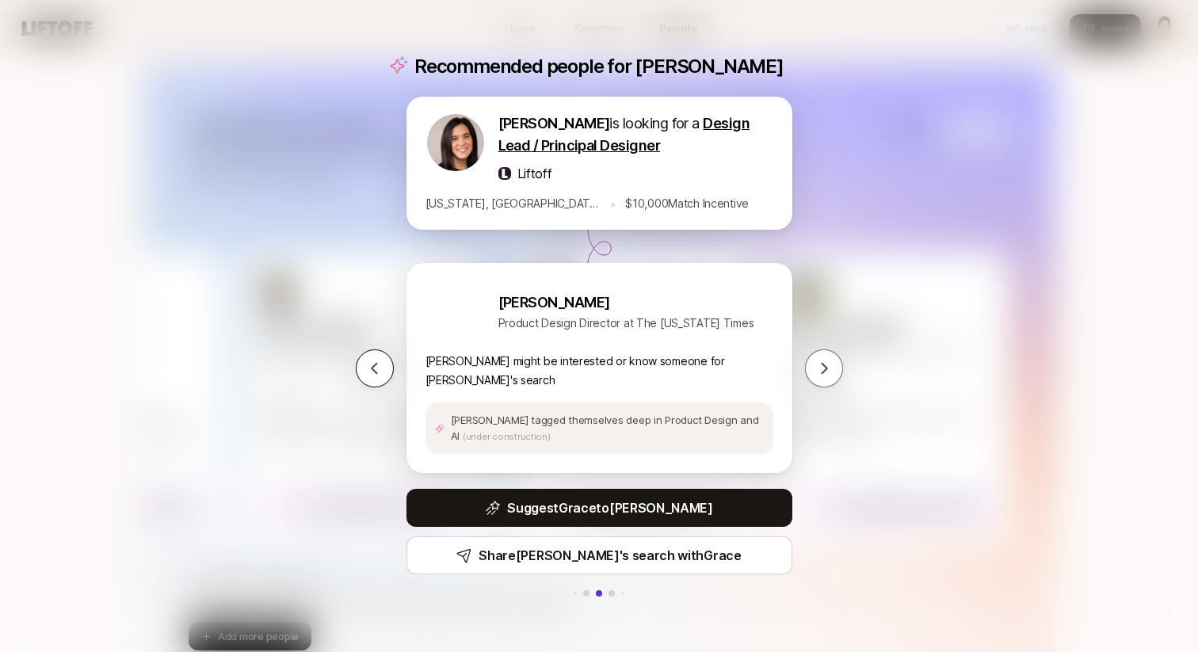
click at [375, 372] on icon at bounding box center [374, 367] width 6 height 11
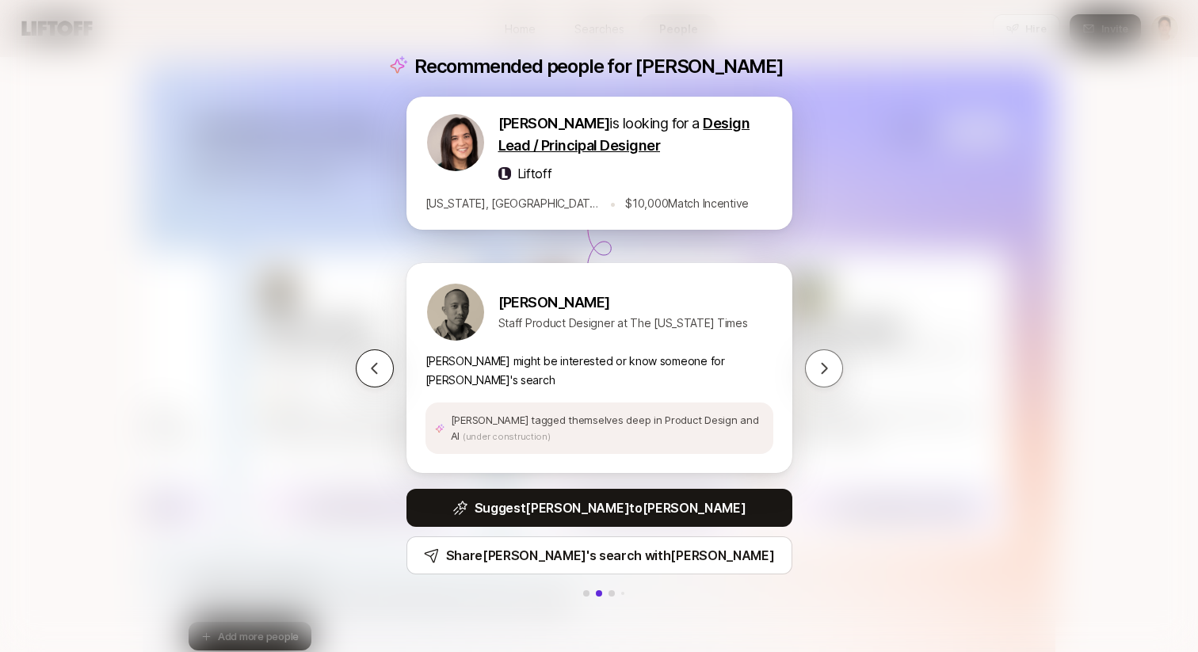
click at [375, 372] on icon at bounding box center [374, 367] width 6 height 11
click at [223, 322] on div "Recommended people for [PERSON_NAME] is looking for a Design Lead / Principal D…" at bounding box center [599, 326] width 1198 height 652
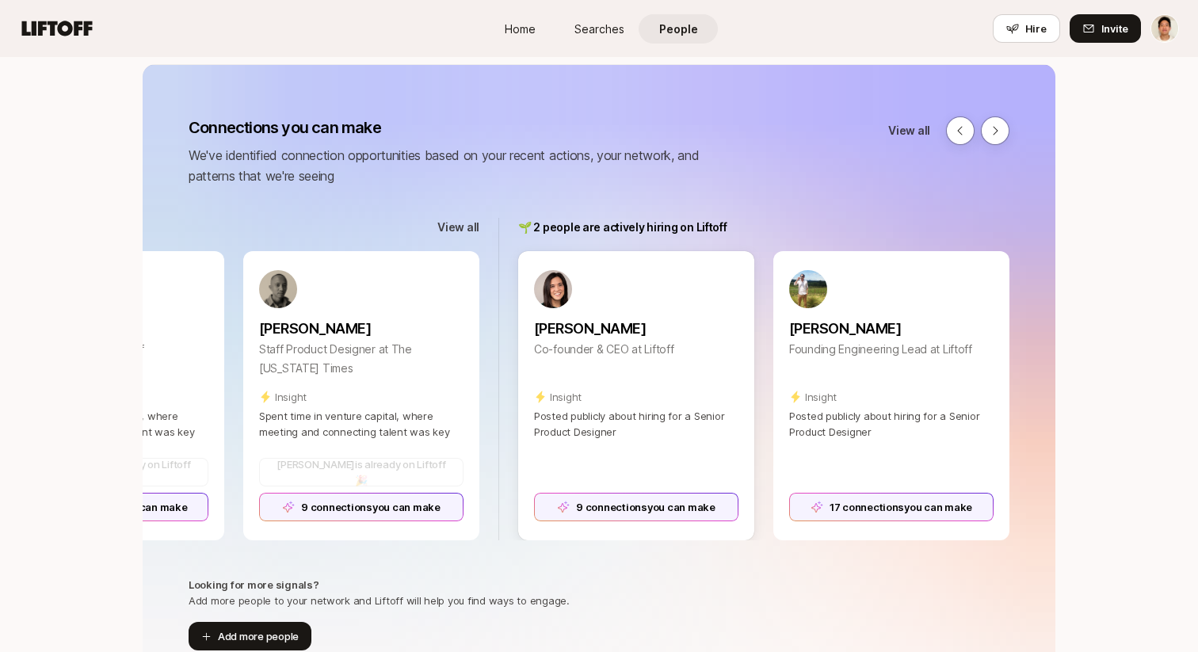
scroll to position [274, 0]
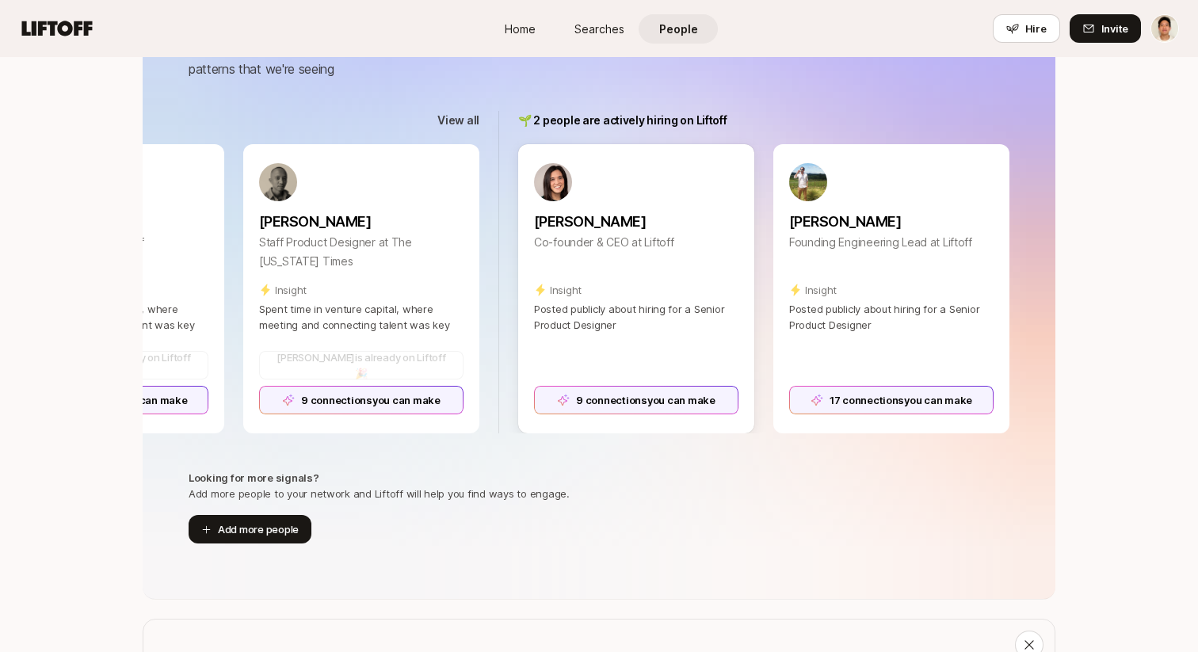
click at [612, 381] on div "9 connections you can make" at bounding box center [636, 396] width 204 height 35
click at [608, 398] on div "9 connections you can make" at bounding box center [636, 400] width 204 height 29
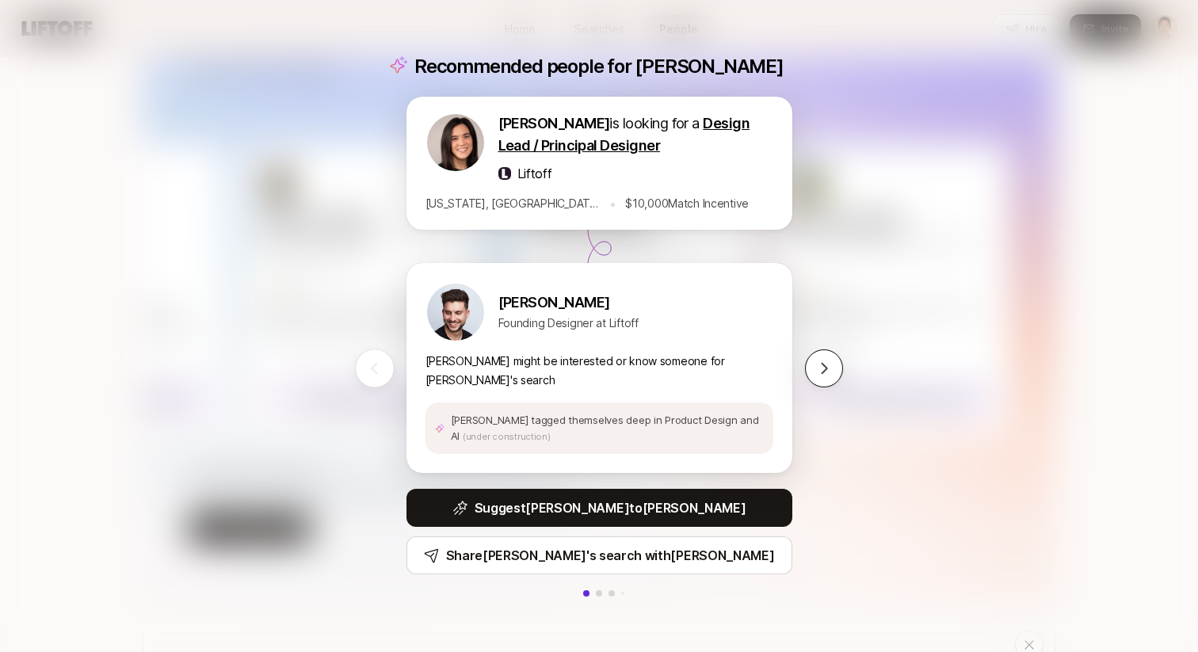
click at [823, 369] on icon at bounding box center [824, 368] width 16 height 16
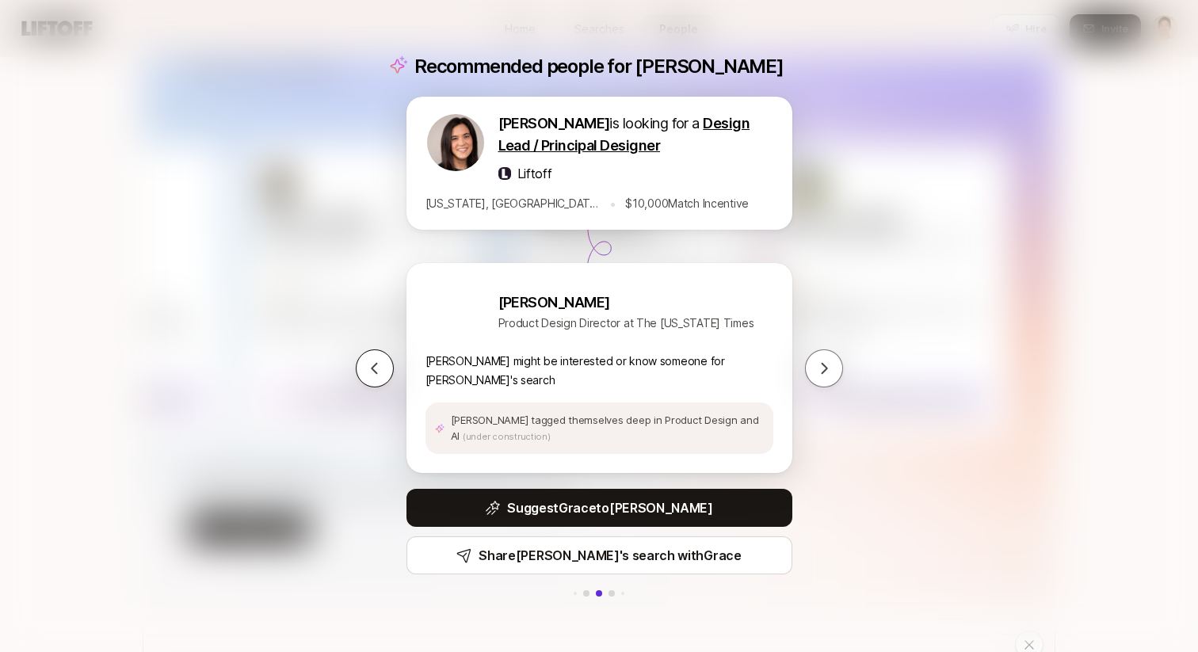
click at [387, 363] on button at bounding box center [375, 368] width 38 height 38
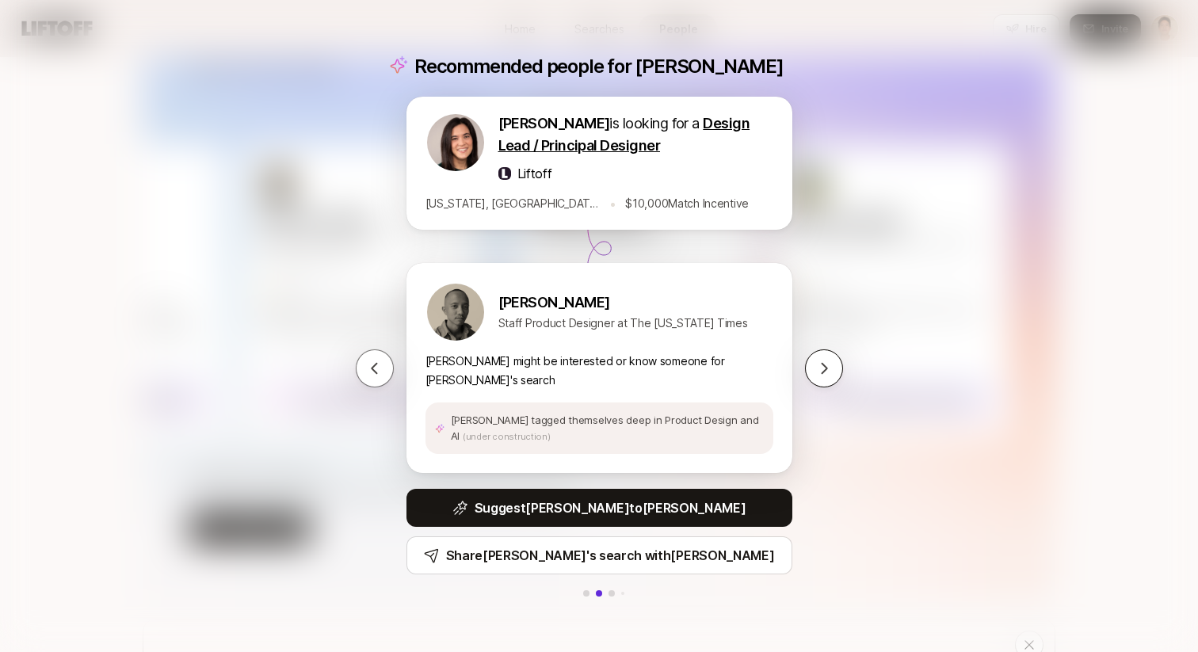
click at [816, 359] on button at bounding box center [824, 368] width 38 height 38
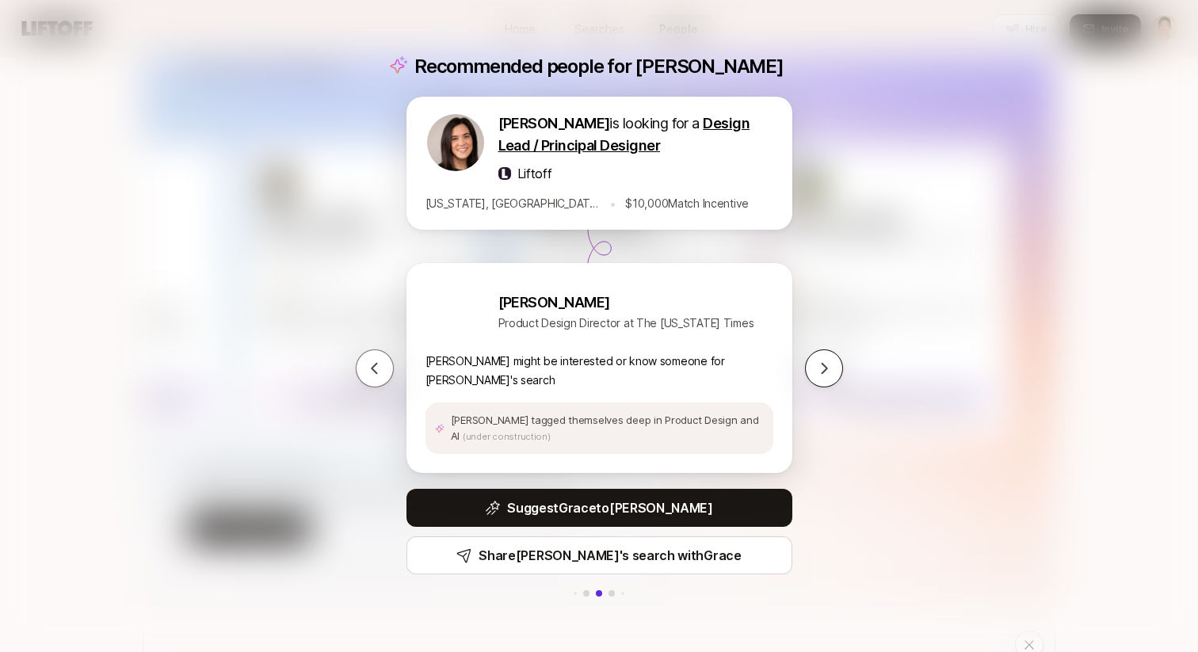
click at [816, 359] on button at bounding box center [824, 368] width 38 height 38
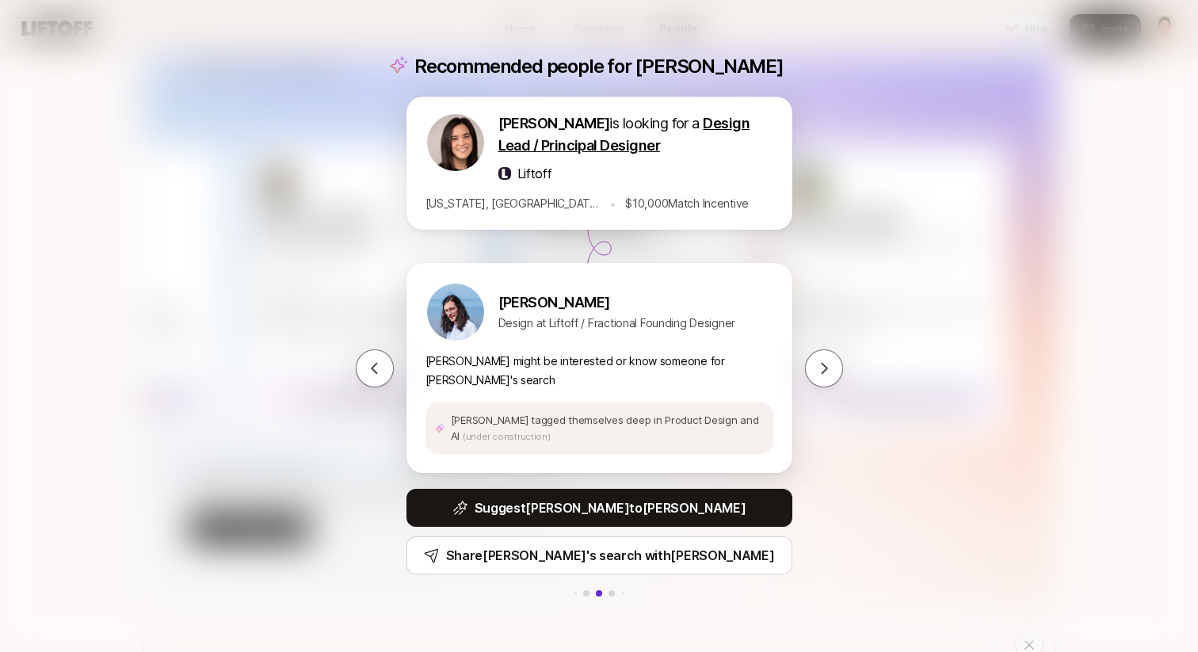
click at [923, 232] on div "Recommended people for [PERSON_NAME] is looking for a Design Lead / Principal D…" at bounding box center [599, 326] width 1198 height 652
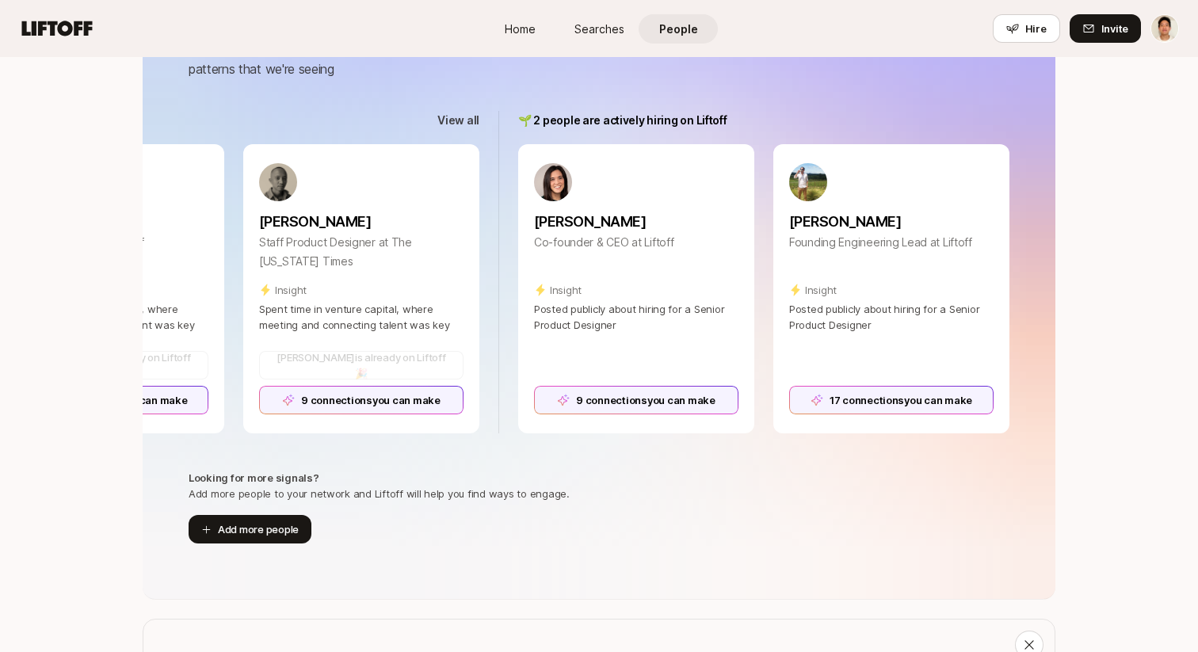
click at [581, 32] on span "Searches" at bounding box center [599, 29] width 50 height 17
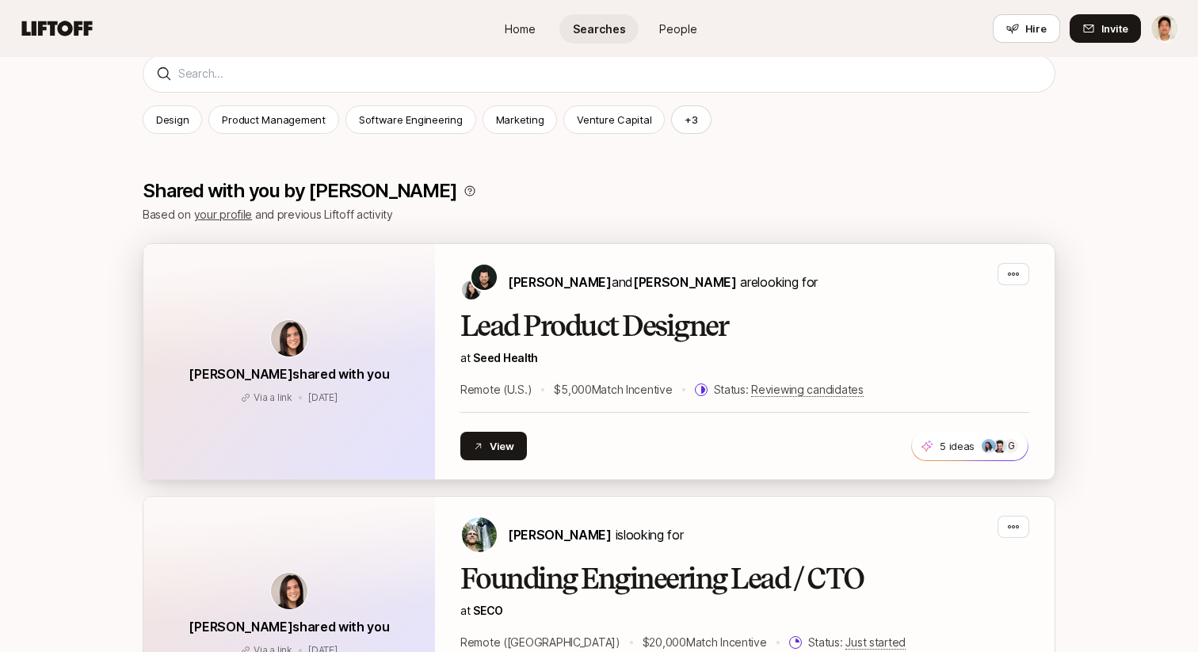
scroll to position [227, 0]
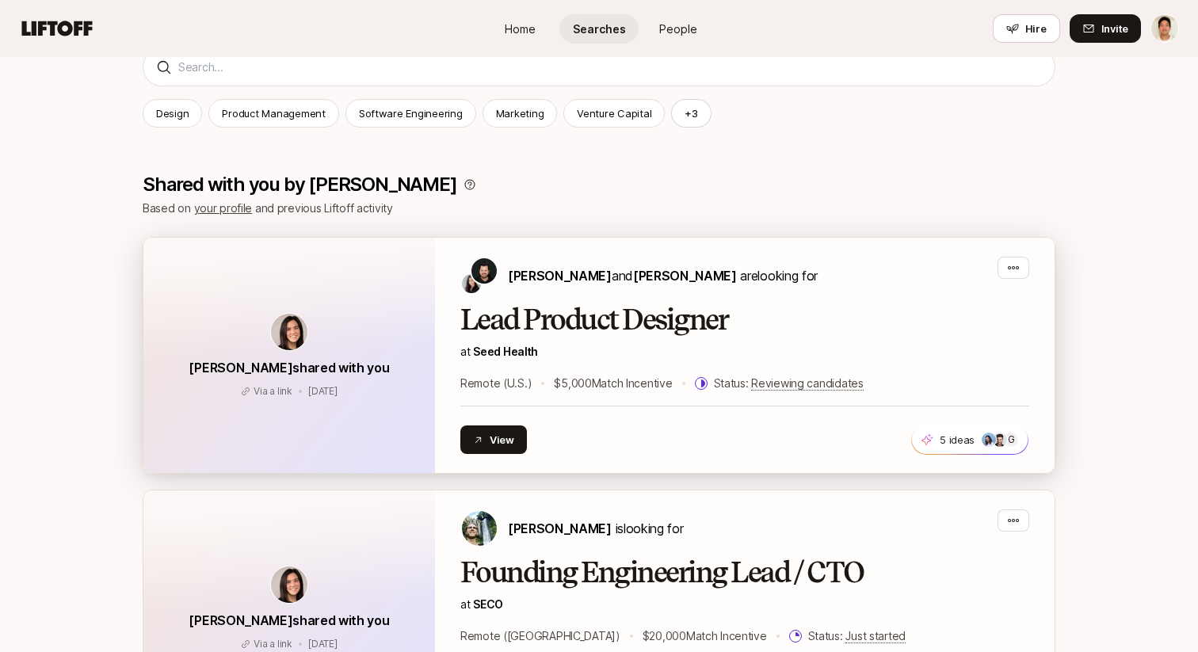
click at [830, 335] on h2 "Lead Product Designer" at bounding box center [744, 320] width 569 height 32
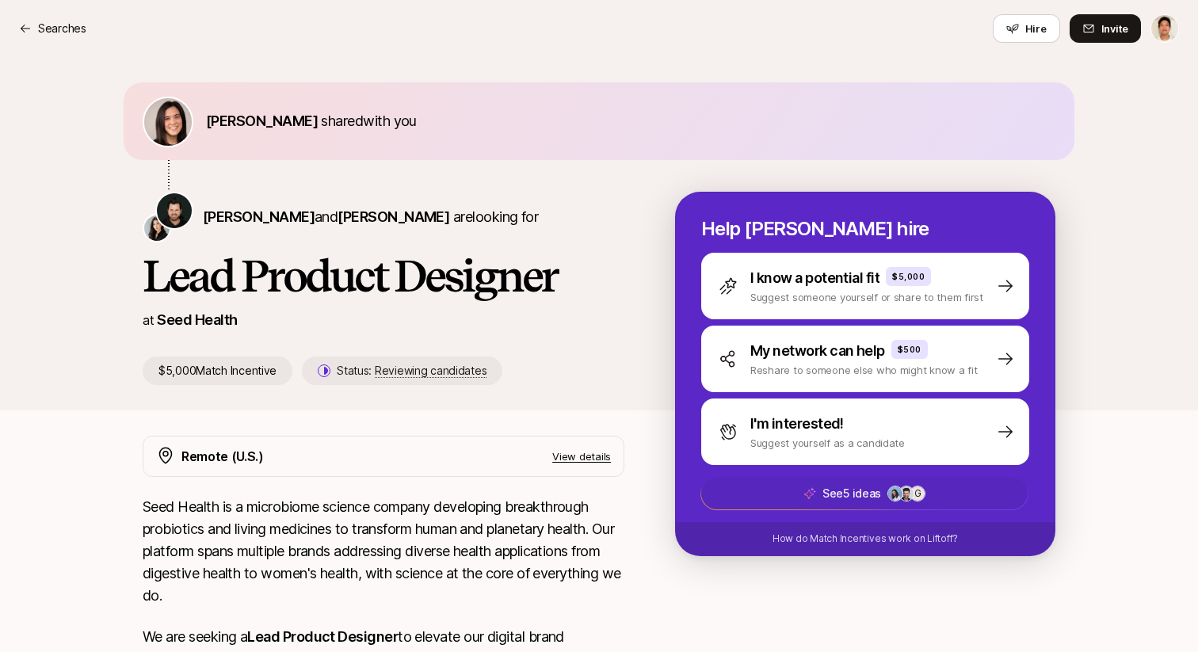
click at [841, 487] on p "See 5 ideas" at bounding box center [851, 493] width 59 height 19
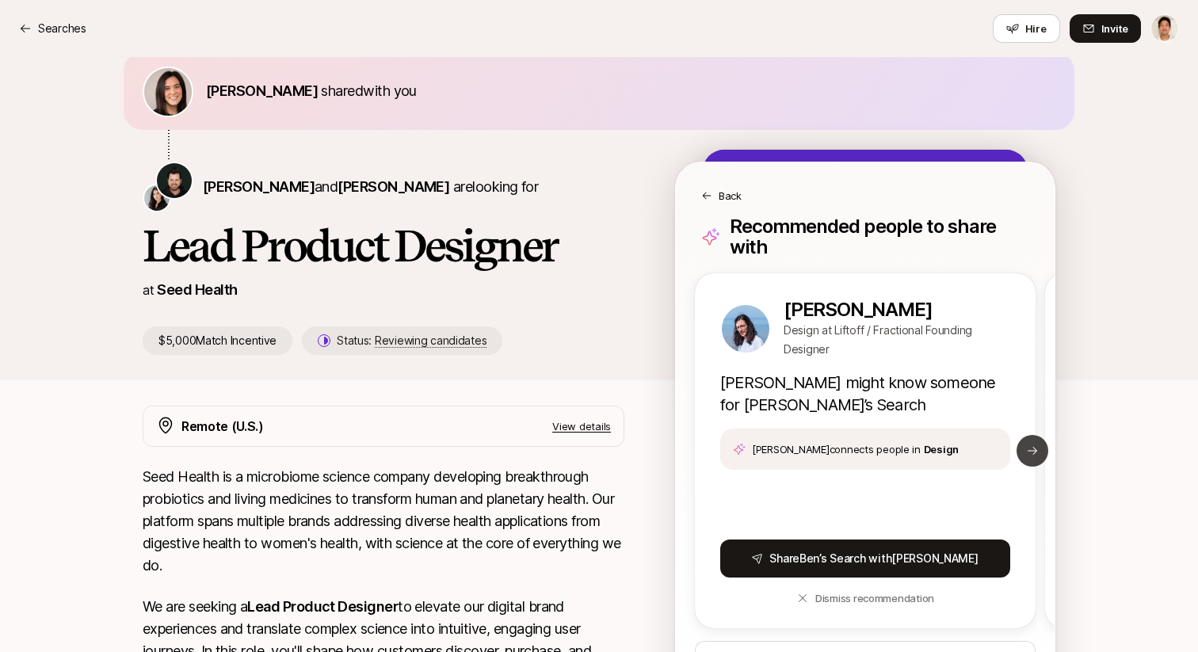
scroll to position [40, 0]
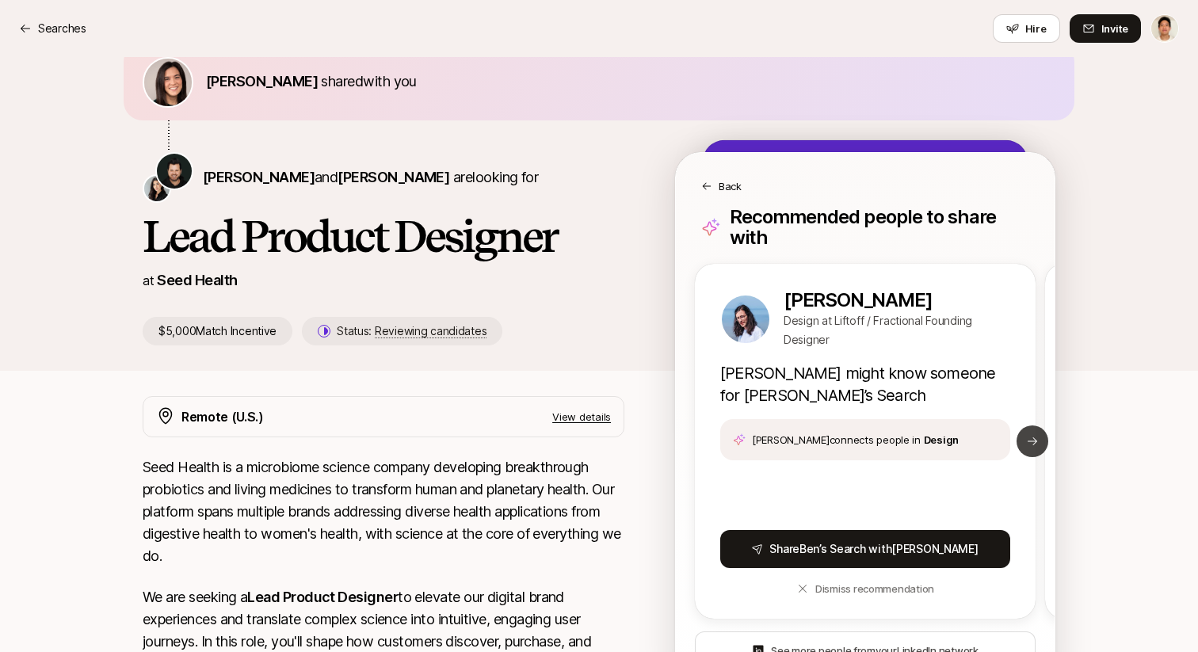
click at [1035, 435] on icon at bounding box center [1032, 441] width 13 height 13
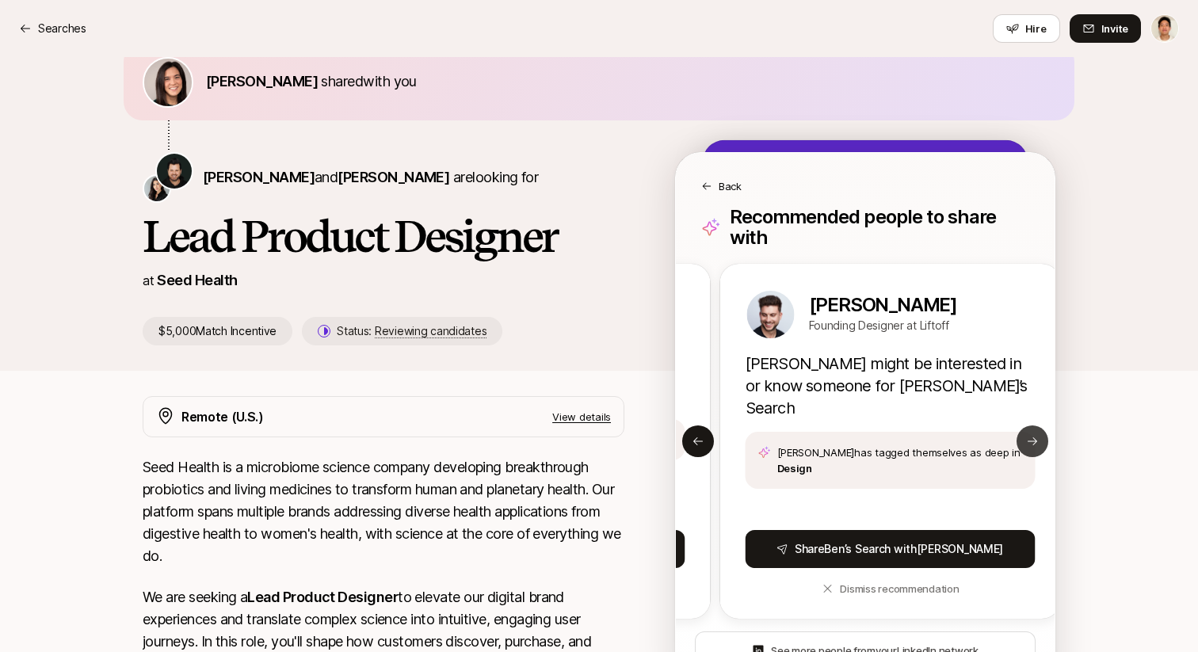
click at [1035, 435] on icon at bounding box center [1032, 441] width 13 height 13
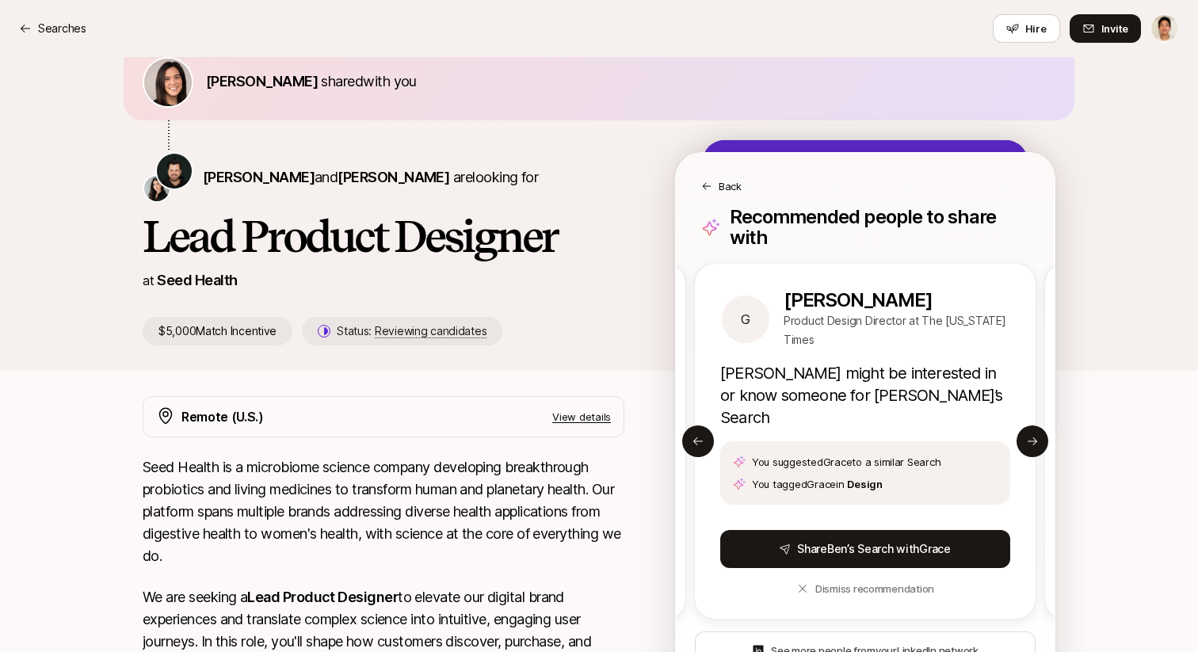
click at [1112, 356] on div "[PERSON_NAME] shared with you [PERSON_NAME] and [PERSON_NAME] are looking for L…" at bounding box center [599, 193] width 1198 height 353
click at [711, 185] on icon at bounding box center [706, 186] width 11 height 11
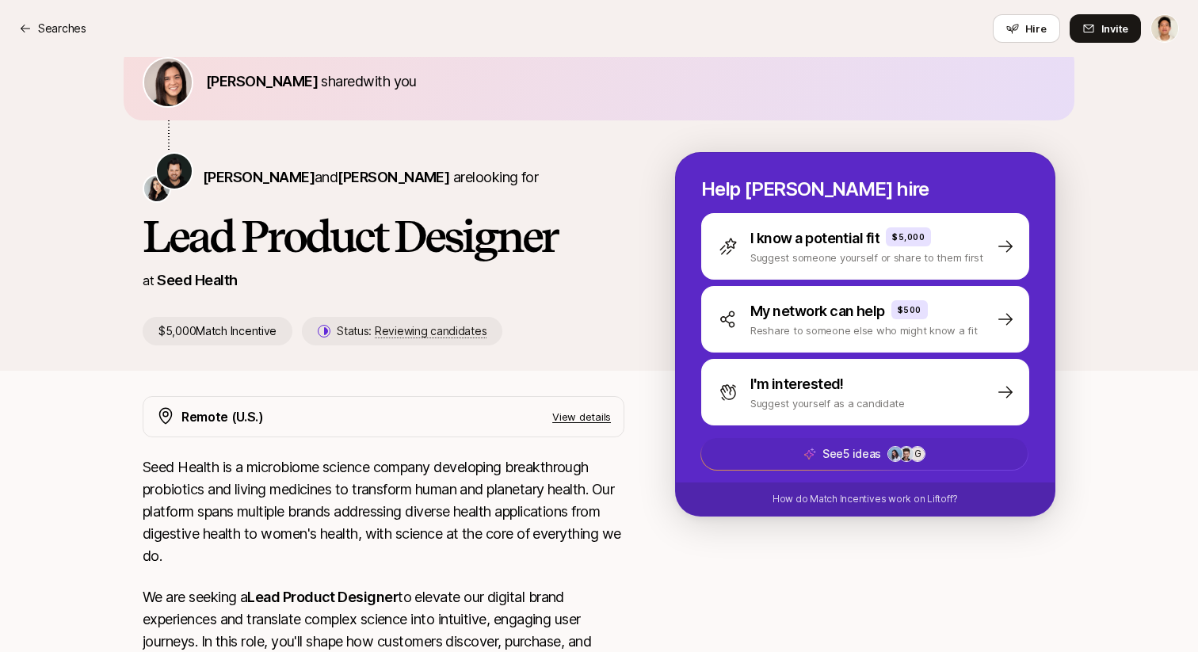
click at [792, 438] on button "See 5 ideas G +2" at bounding box center [864, 453] width 328 height 33
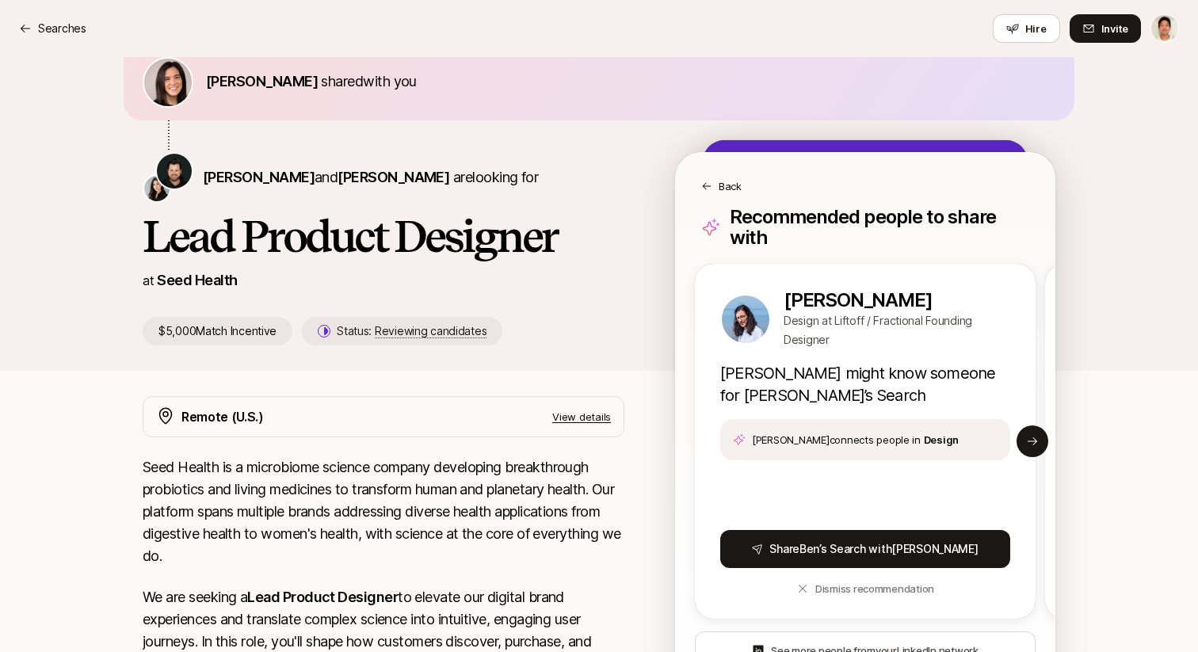
click at [709, 185] on icon at bounding box center [706, 186] width 11 height 11
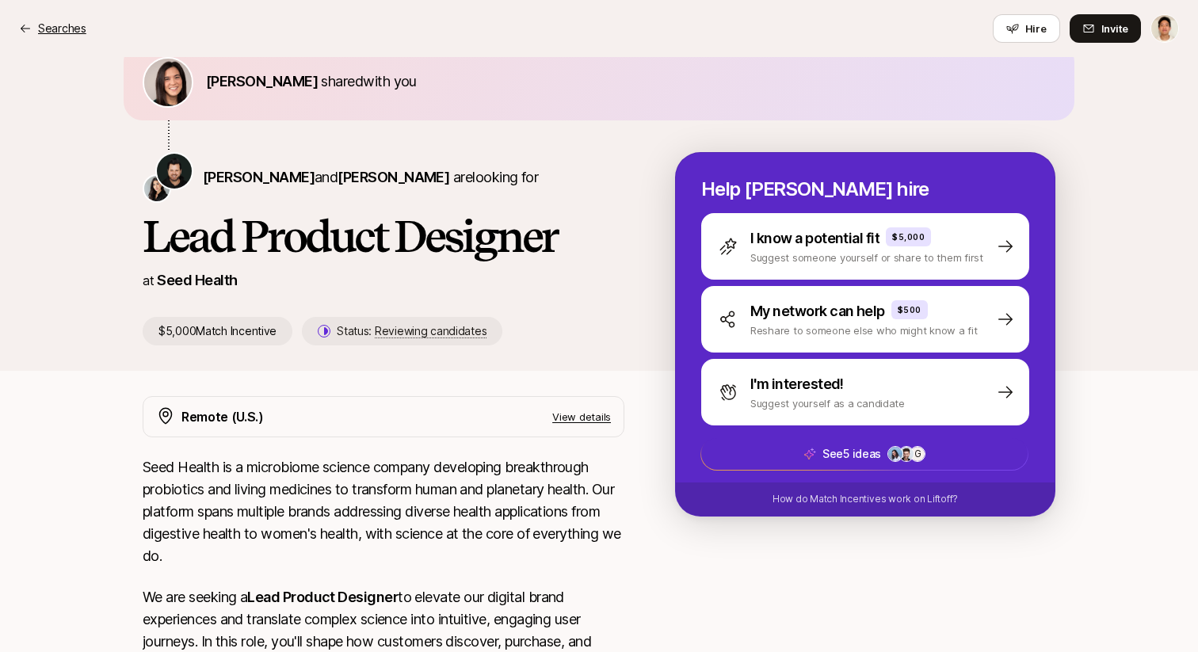
click at [62, 25] on p "Searches" at bounding box center [62, 28] width 48 height 19
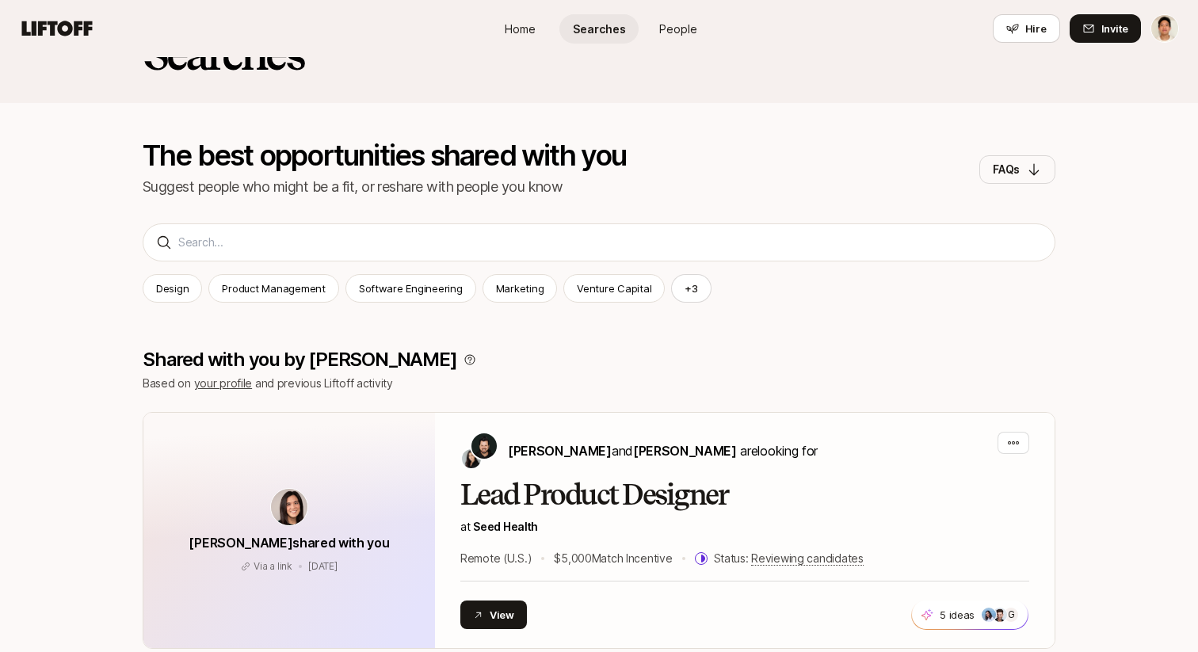
scroll to position [73, 0]
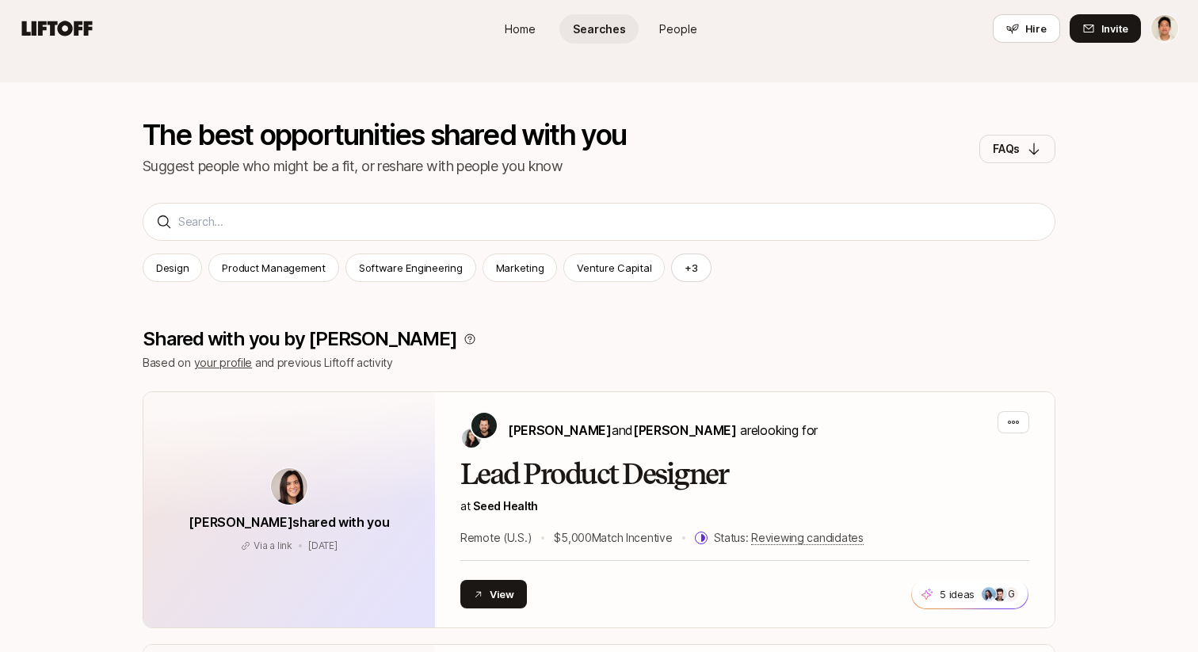
click at [694, 44] on div "Home Searches People Hire" at bounding box center [599, 28] width 238 height 57
click at [670, 26] on span "People" at bounding box center [678, 29] width 38 height 17
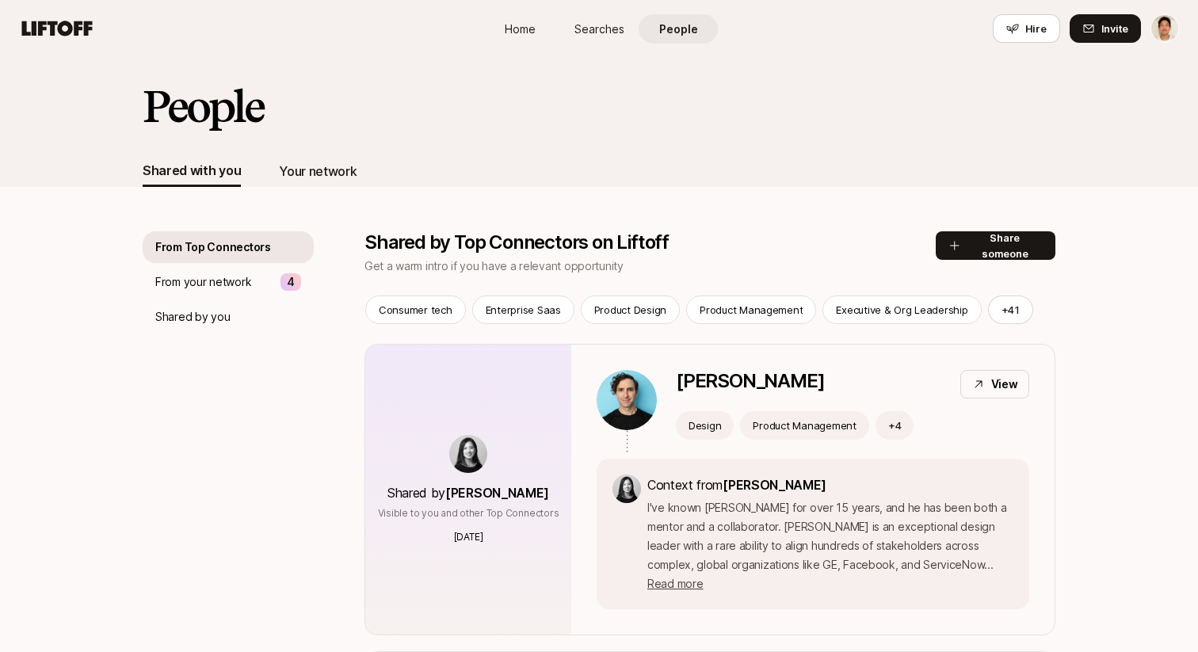
click at [286, 179] on div "Your network" at bounding box center [318, 171] width 78 height 21
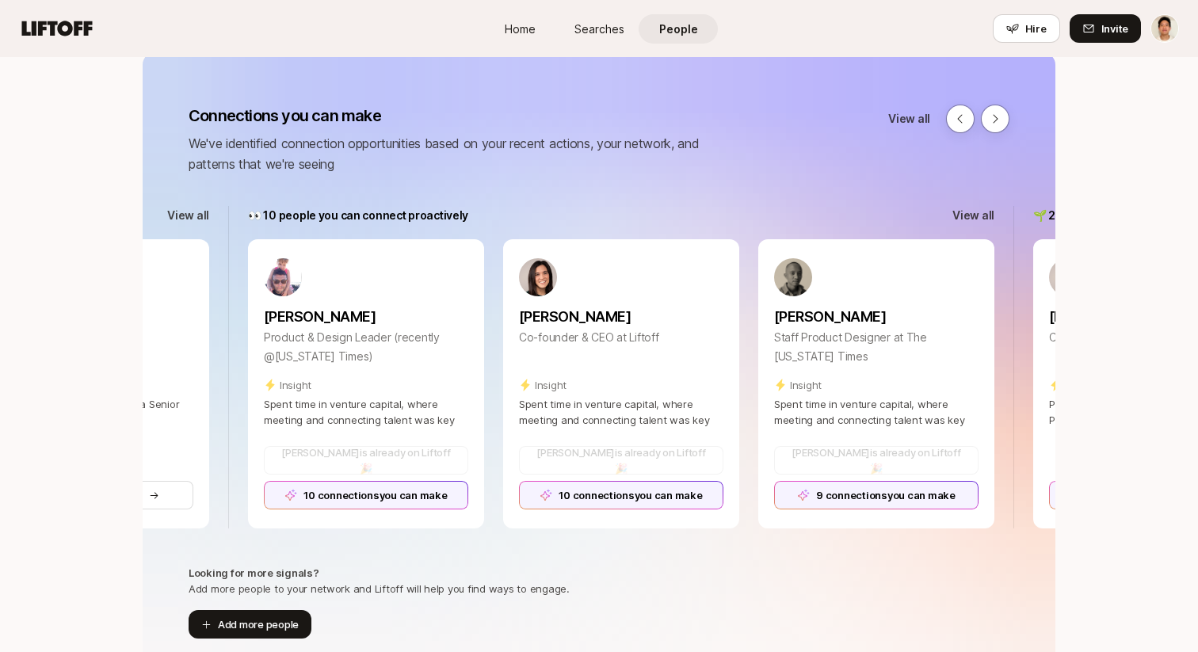
scroll to position [0, 1790]
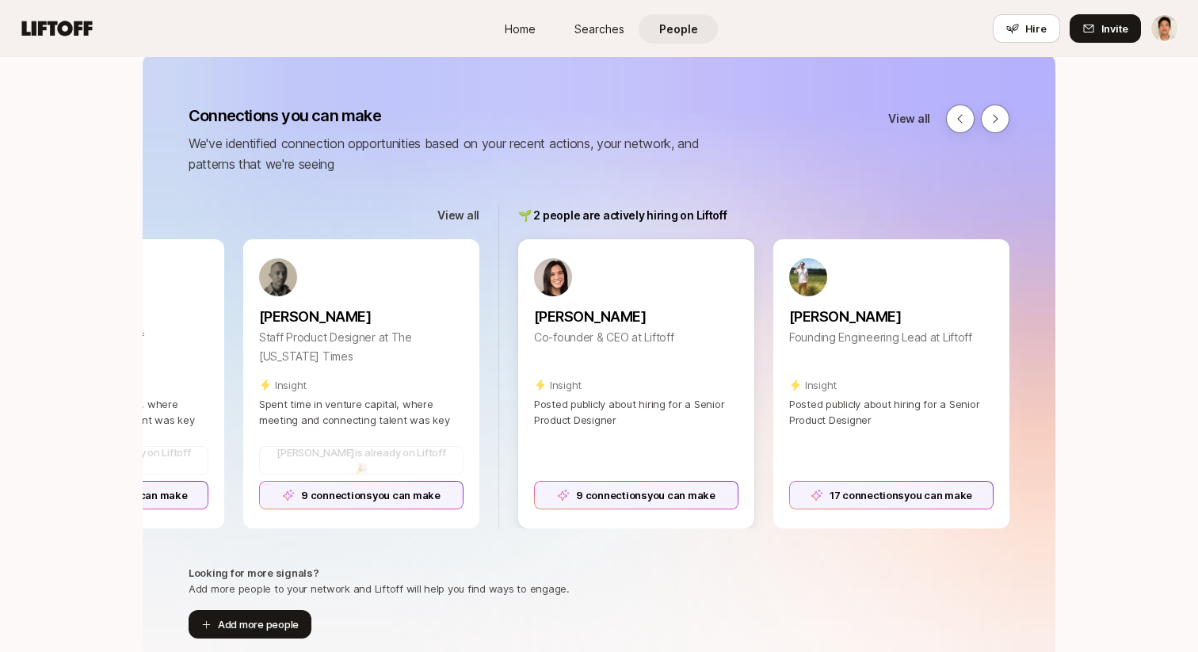
click at [589, 504] on div "9 connections you can make" at bounding box center [636, 495] width 204 height 29
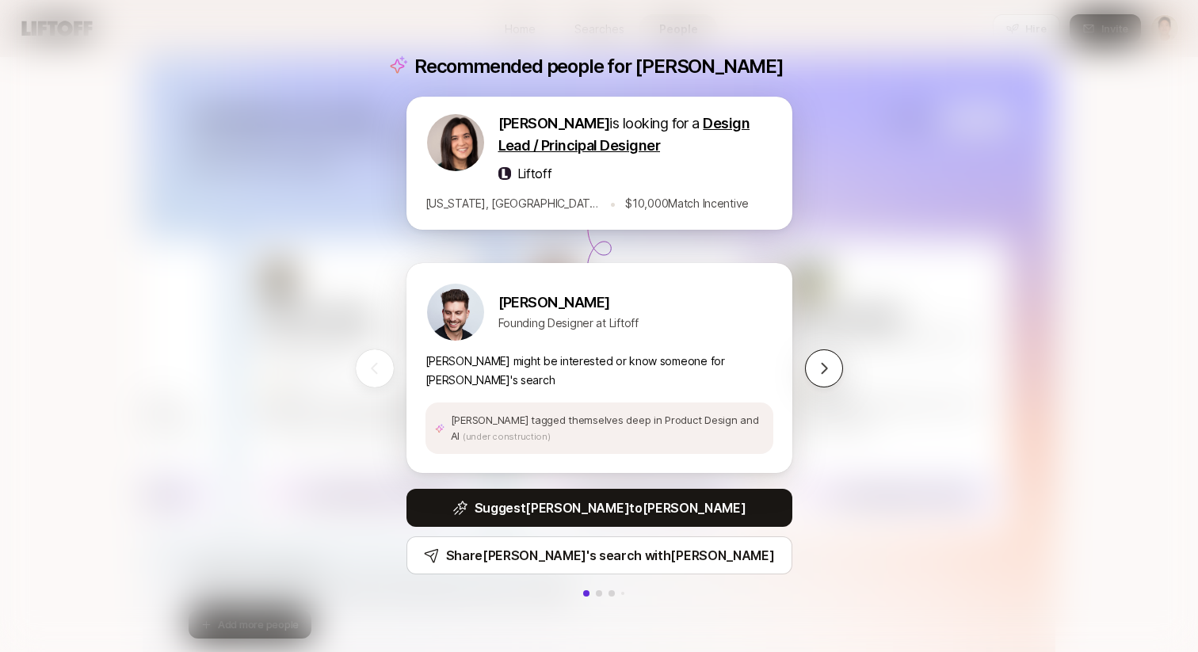
click at [822, 368] on icon at bounding box center [824, 368] width 16 height 16
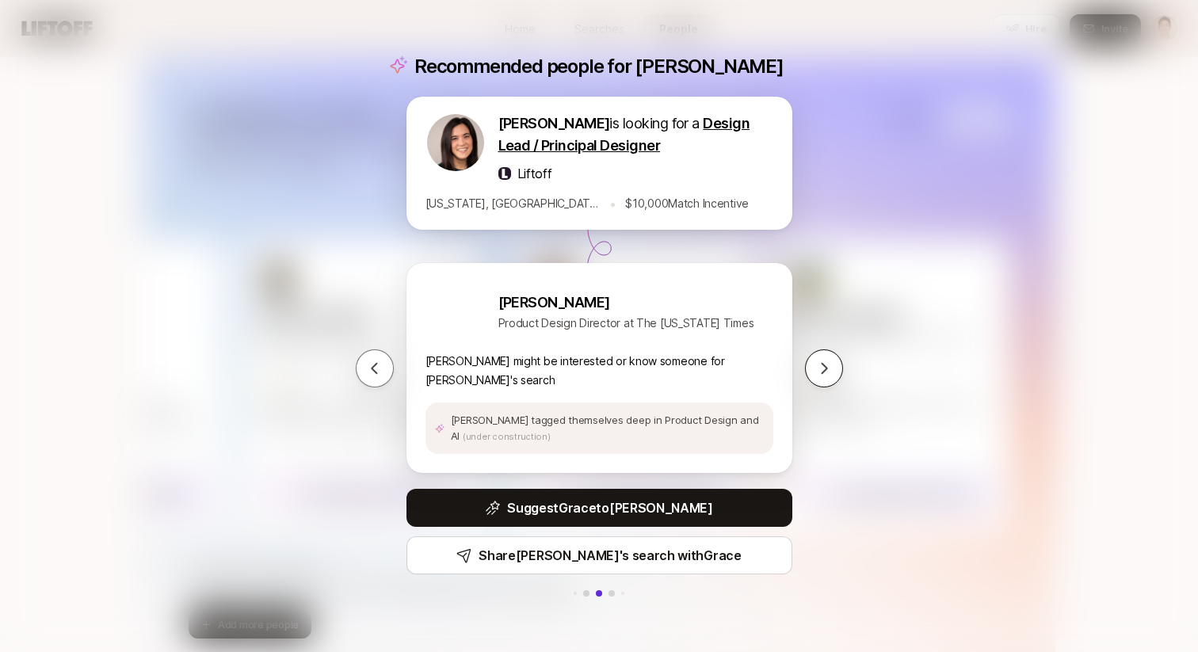
click at [822, 368] on icon at bounding box center [824, 368] width 16 height 16
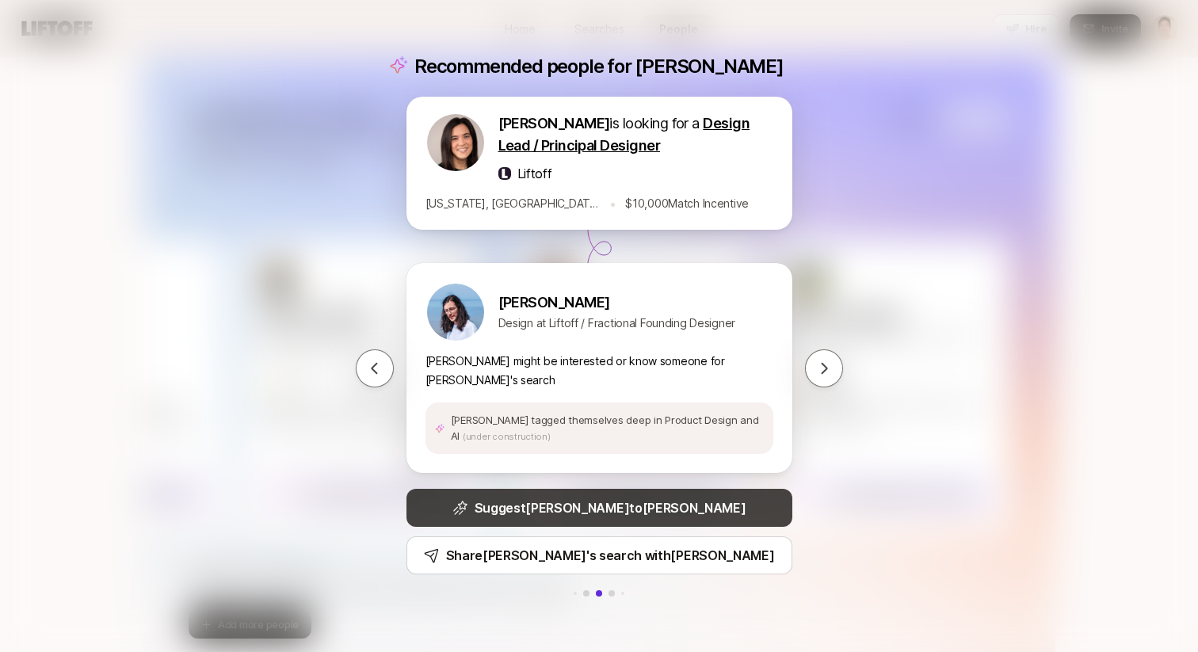
click at [695, 500] on button "Suggest [PERSON_NAME] to [PERSON_NAME]" at bounding box center [599, 508] width 386 height 38
